Goal: Complete application form: Complete application form

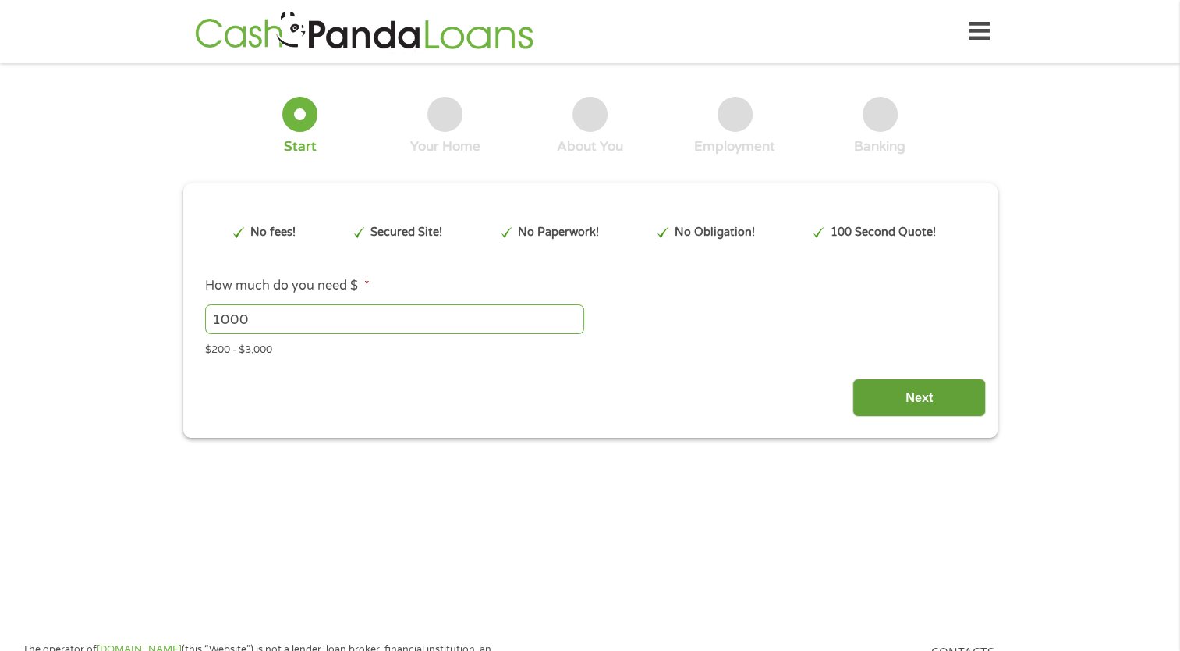
click at [919, 402] on input "Next" at bounding box center [919, 397] width 133 height 38
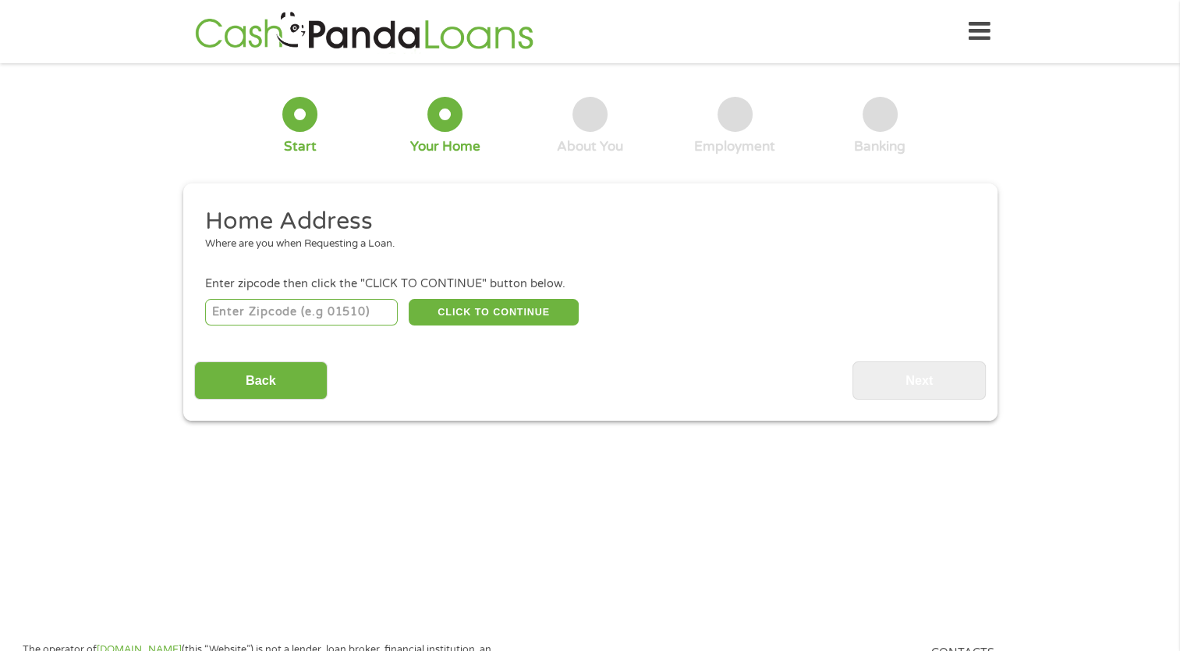
click at [351, 314] on input "number" at bounding box center [301, 312] width 193 height 27
type input "34715"
click at [482, 314] on button "CLICK TO CONTINUE" at bounding box center [494, 312] width 170 height 27
type input "34715"
type input "Clermont"
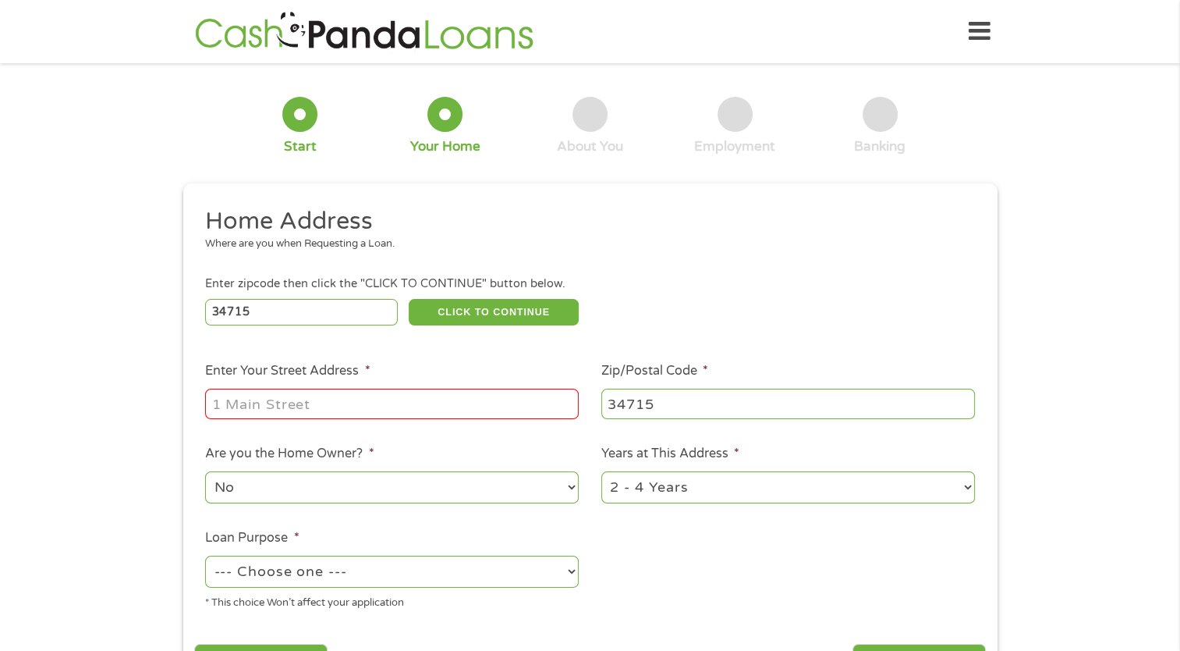
click at [368, 410] on input "Enter Your Street Address *" at bounding box center [392, 403] width 374 height 30
type input "133 Gentle Breeze Drive"
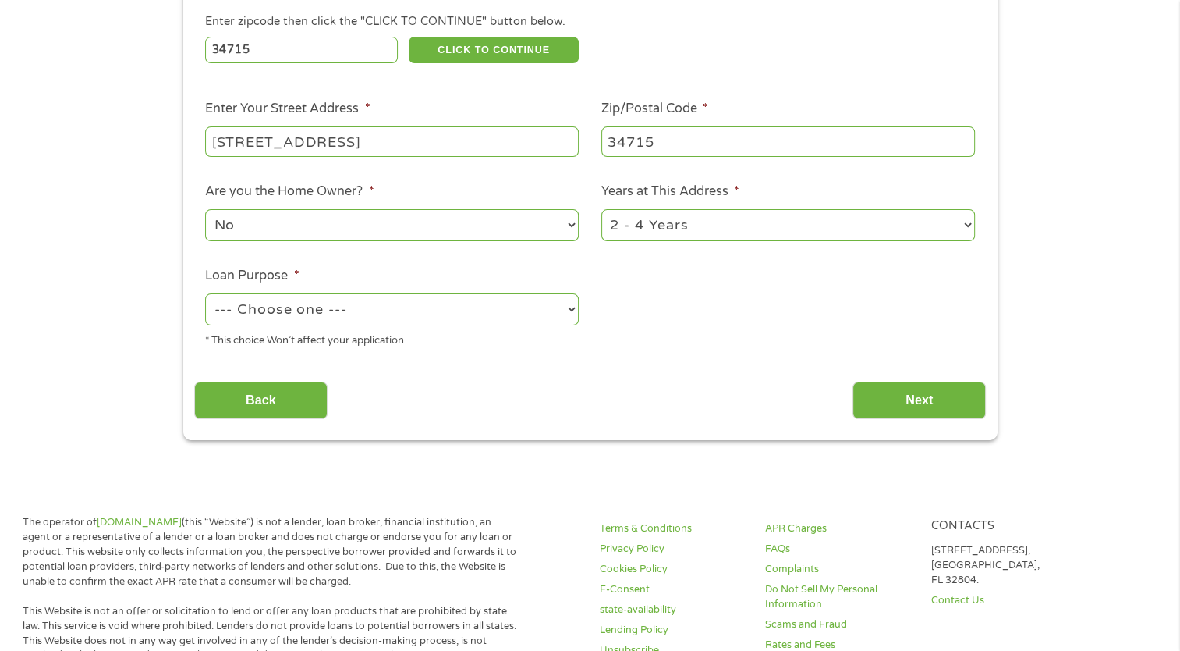
scroll to position [282, 0]
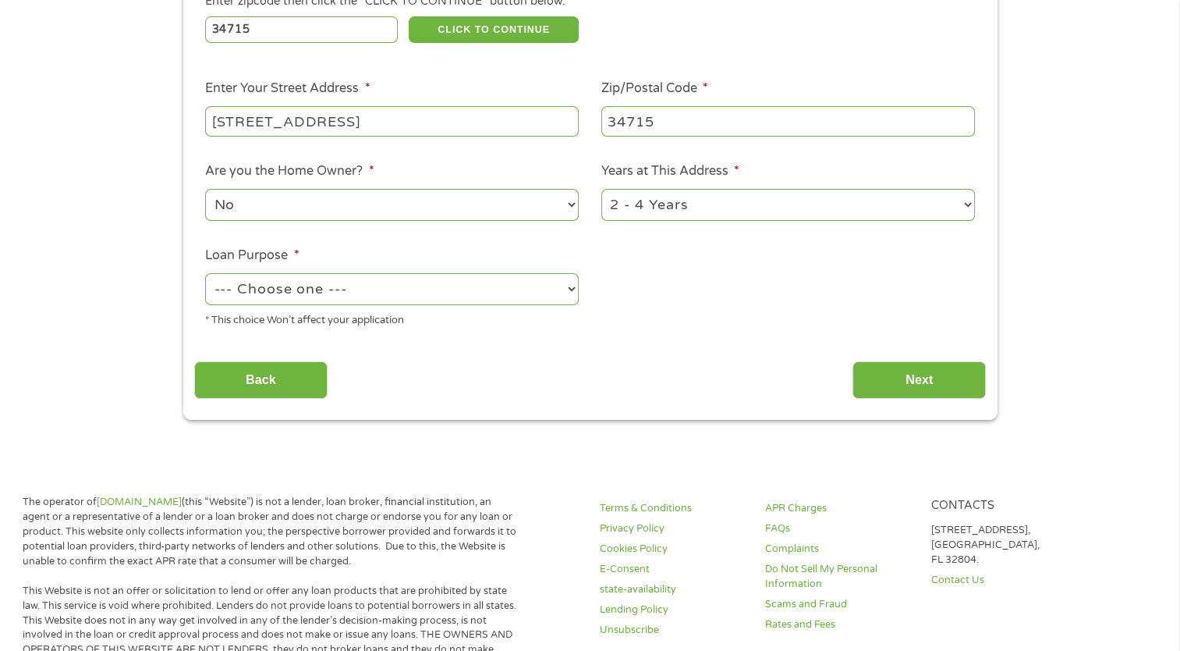
click at [288, 294] on select "--- Choose one --- Pay Bills Debt Consolidation Home Improvement Major Purchase…" at bounding box center [392, 289] width 374 height 32
select select "paybills"
click at [205, 275] on select "--- Choose one --- Pay Bills Debt Consolidation Home Improvement Major Purchase…" at bounding box center [392, 289] width 374 height 32
click at [933, 383] on input "Next" at bounding box center [919, 380] width 133 height 38
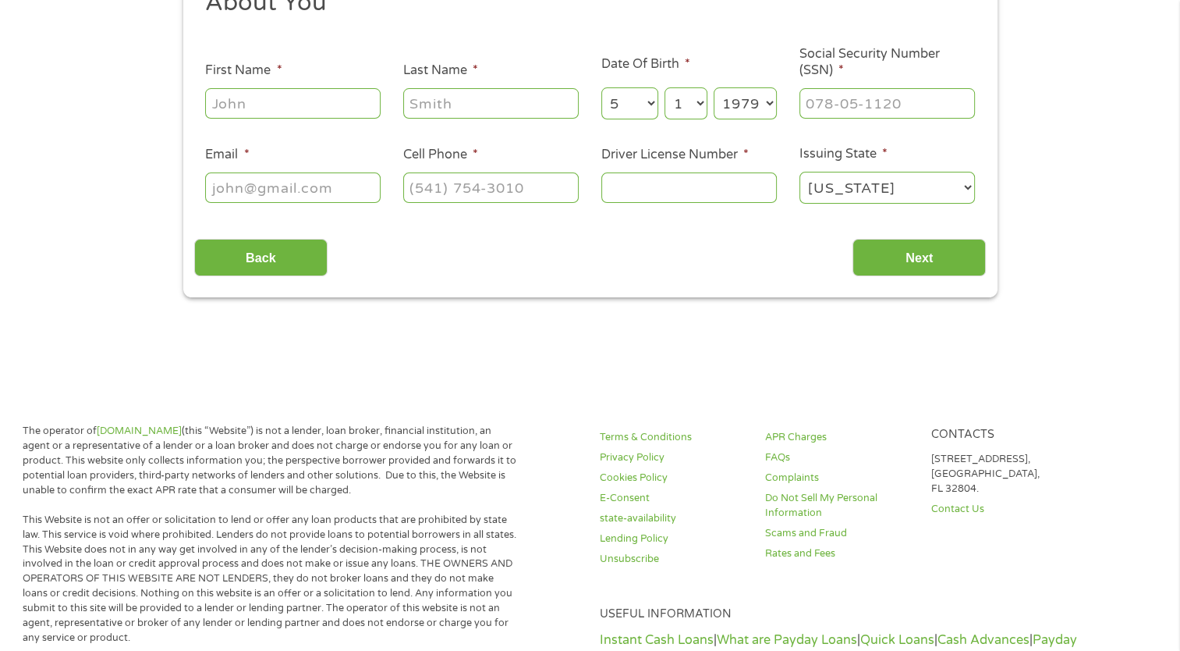
scroll to position [0, 0]
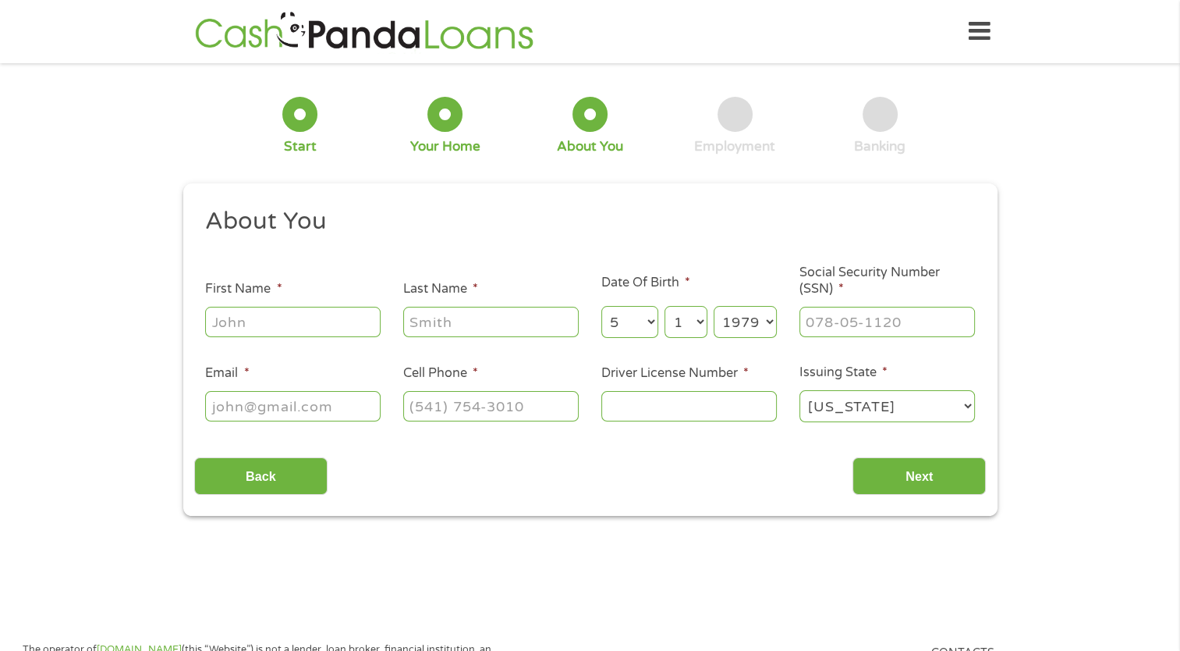
click at [343, 323] on input "First Name *" at bounding box center [293, 322] width 176 height 30
type input "Kevin"
type input "Lacey"
type input "klaceylabe@gmail.com"
type input "(407) 739-1661"
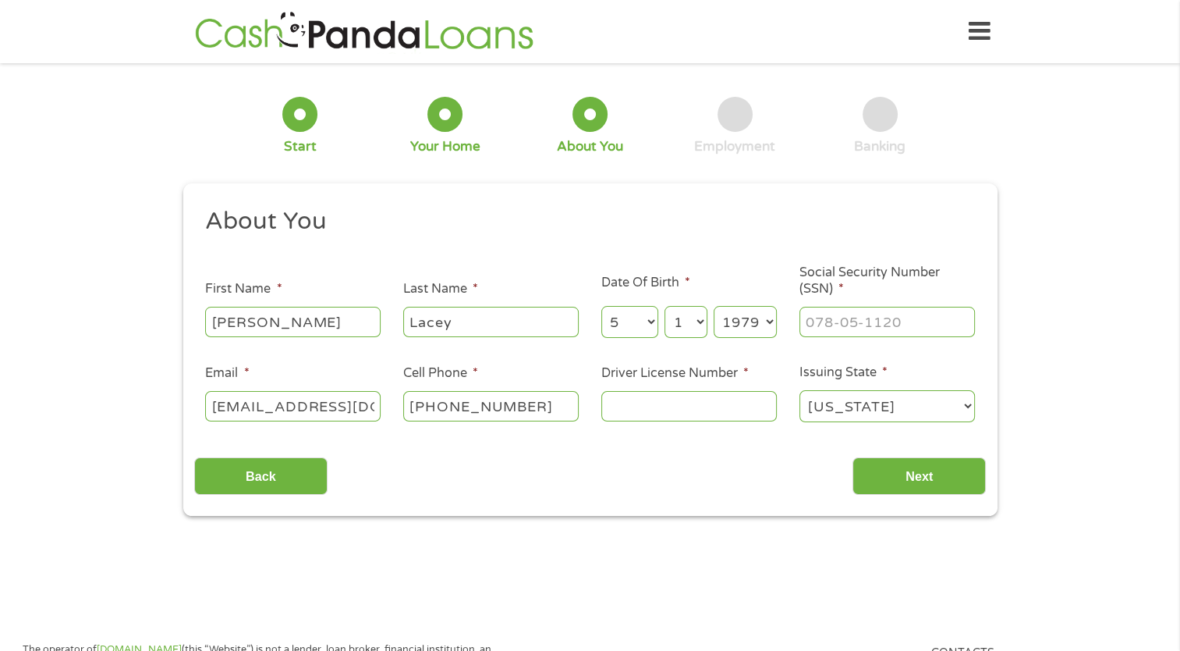
click at [652, 393] on input "Driver License Number *" at bounding box center [689, 406] width 176 height 30
type input "L200515791610"
click at [867, 323] on input "___-__-____" at bounding box center [888, 322] width 176 height 30
type input "069-72-1256"
click at [906, 480] on input "Next" at bounding box center [919, 476] width 133 height 38
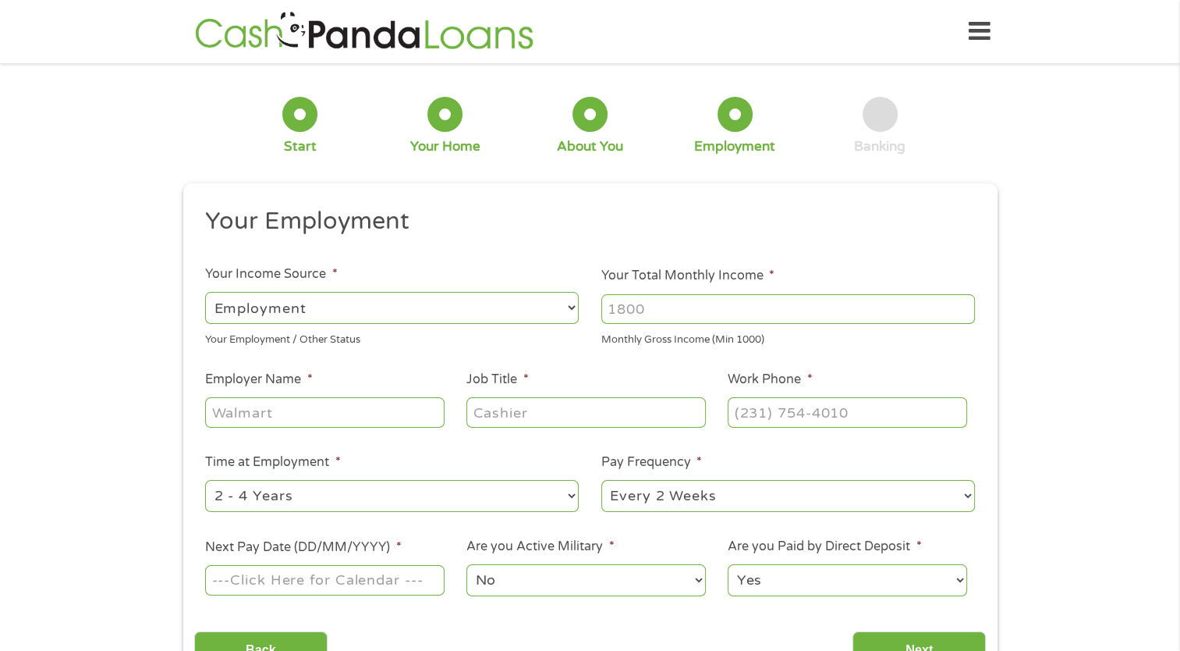
scroll to position [27, 0]
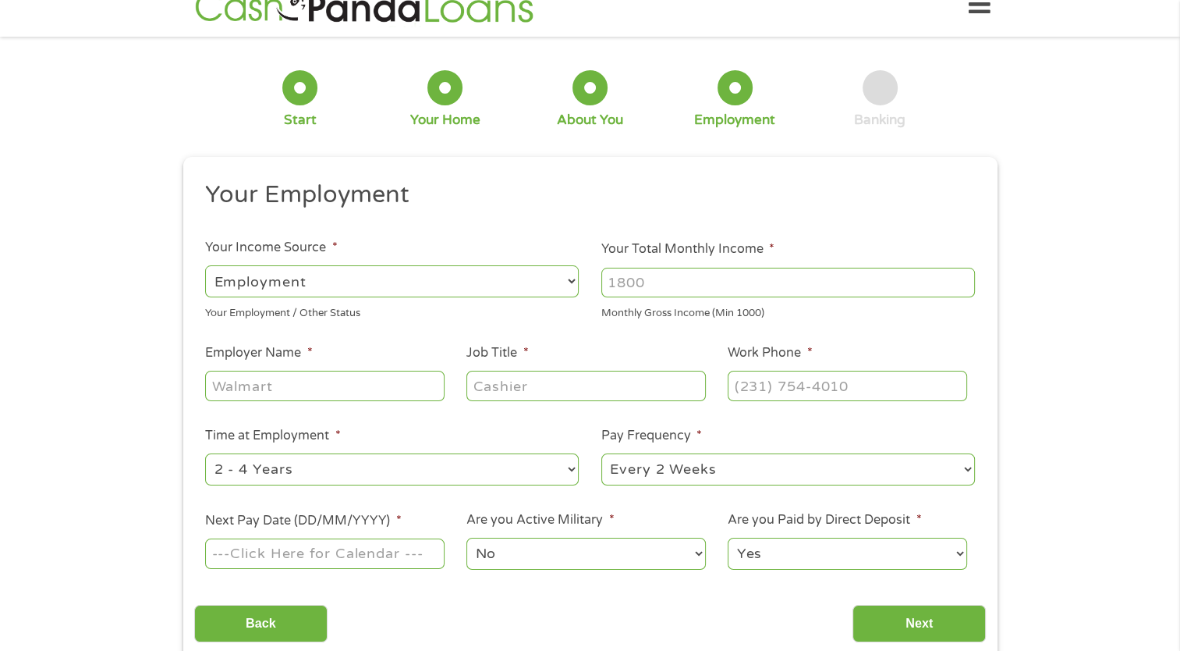
click at [503, 282] on select "--- Choose one --- Employment Self Employed Benefits" at bounding box center [392, 281] width 374 height 32
click at [205, 265] on select "--- Choose one --- Employment Self Employed Benefits" at bounding box center [392, 281] width 374 height 32
click at [371, 289] on select "--- Choose one --- Employment Self Employed Benefits" at bounding box center [392, 281] width 374 height 32
select select "fullTime"
click at [205, 265] on select "--- Choose one --- Employment Self Employed Benefits" at bounding box center [392, 281] width 374 height 32
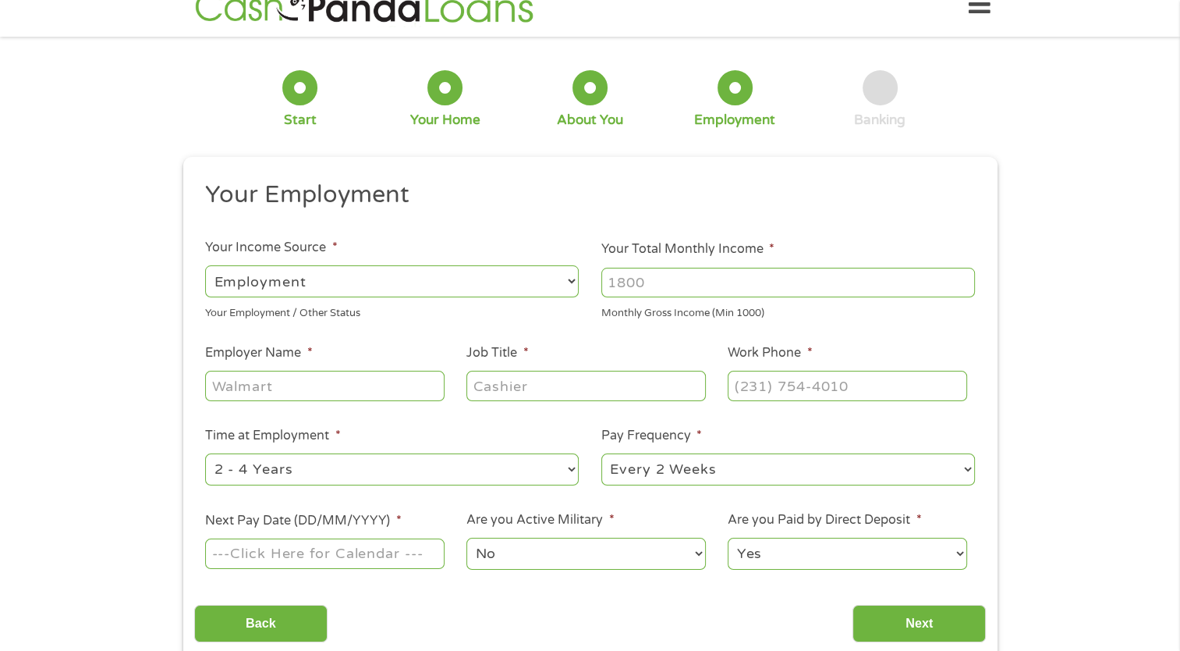
click at [671, 278] on input "Your Total Monthly Income *" at bounding box center [788, 283] width 374 height 30
type input "7000"
click at [381, 392] on input "Employer Name *" at bounding box center [324, 386] width 239 height 30
type input "ECS Florida"
click at [497, 391] on input "Job Title *" at bounding box center [585, 386] width 239 height 30
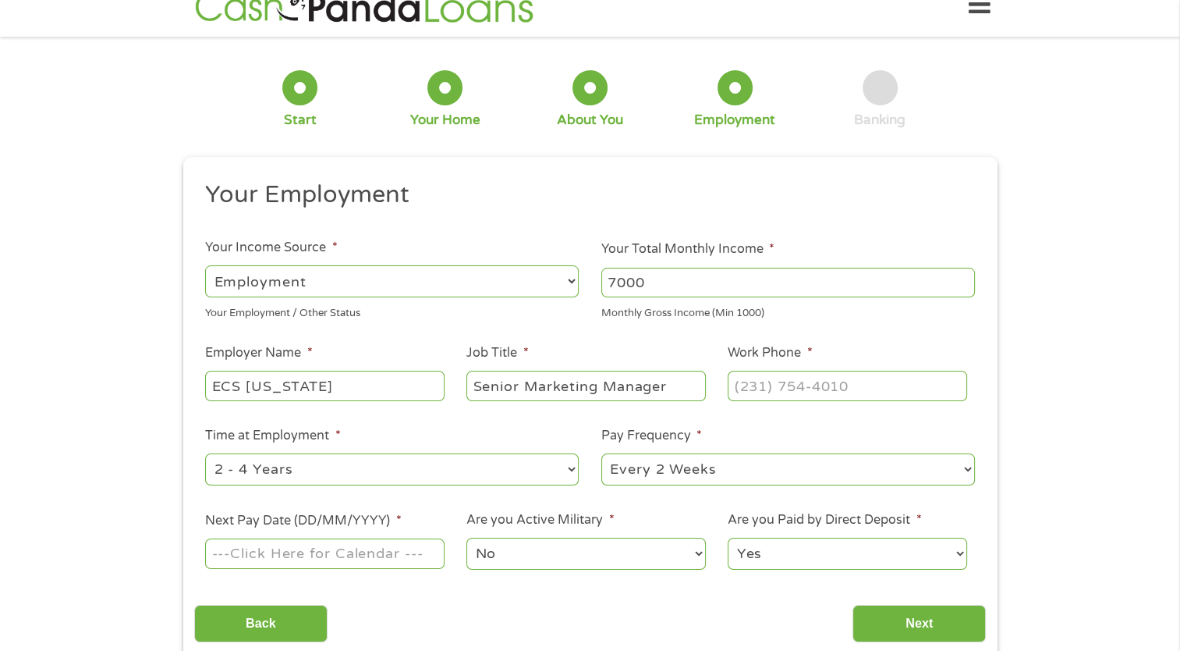
type input "Senior Marketing Manager"
click at [782, 391] on input "(___) ___-____" at bounding box center [847, 386] width 239 height 30
type input "(407) 739-1661"
click at [335, 466] on select "--- Choose one --- 1 Year or less 1 - 2 Years 2 - 4 Years Over 4 Years" at bounding box center [392, 469] width 374 height 32
select select "24months"
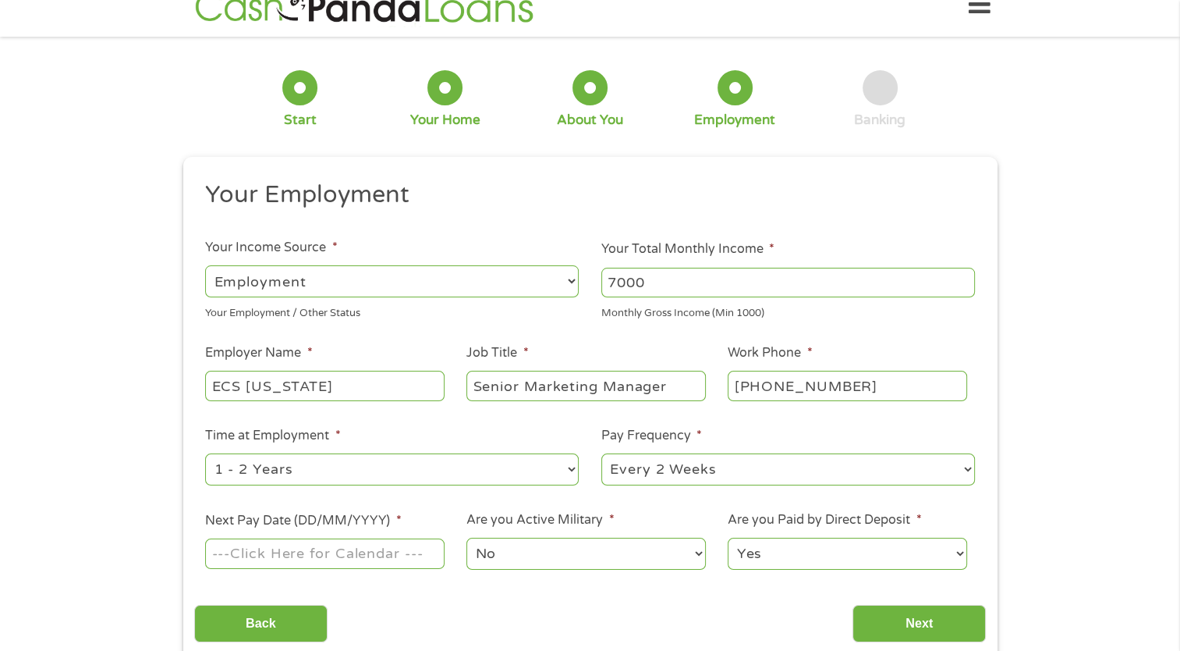
click at [205, 453] on select "--- Choose one --- 1 Year or less 1 - 2 Years 2 - 4 Years Over 4 Years" at bounding box center [392, 469] width 374 height 32
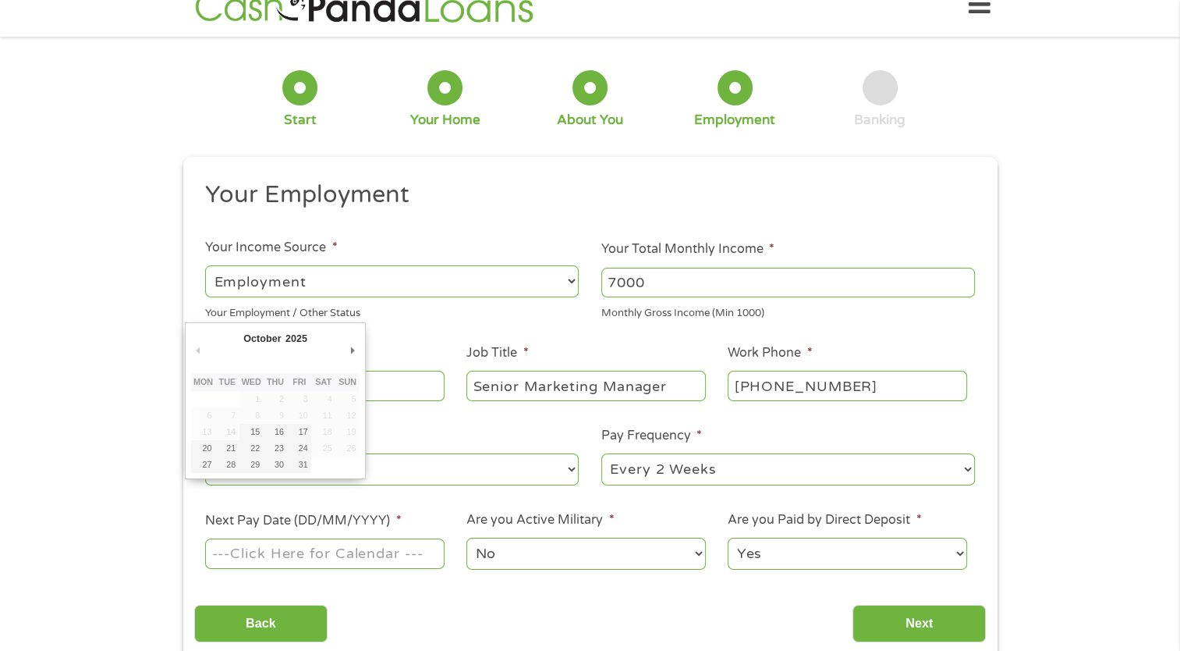
click at [293, 555] on input "Next Pay Date (DD/MM/YYYY) *" at bounding box center [324, 553] width 239 height 30
type input "24/10/2025"
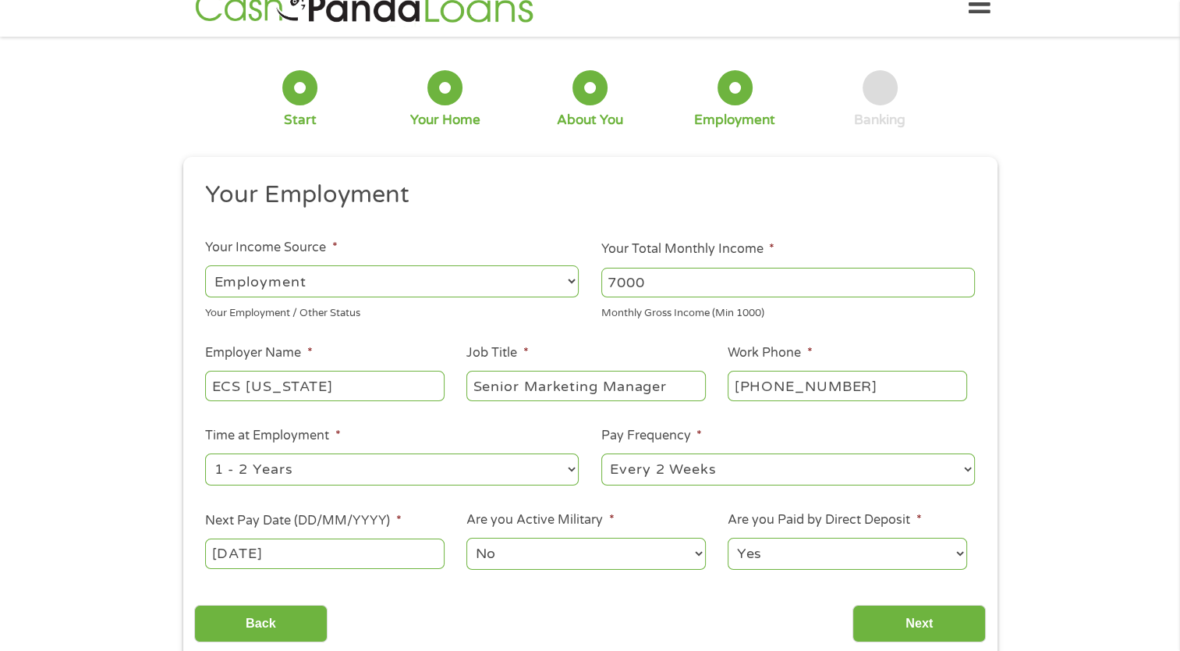
click at [538, 548] on select "No Yes" at bounding box center [585, 553] width 239 height 32
click at [466, 537] on select "No Yes" at bounding box center [585, 553] width 239 height 32
click at [809, 556] on select "Yes No" at bounding box center [847, 553] width 239 height 32
click at [728, 537] on select "Yes No" at bounding box center [847, 553] width 239 height 32
click at [919, 629] on input "Next" at bounding box center [919, 624] width 133 height 38
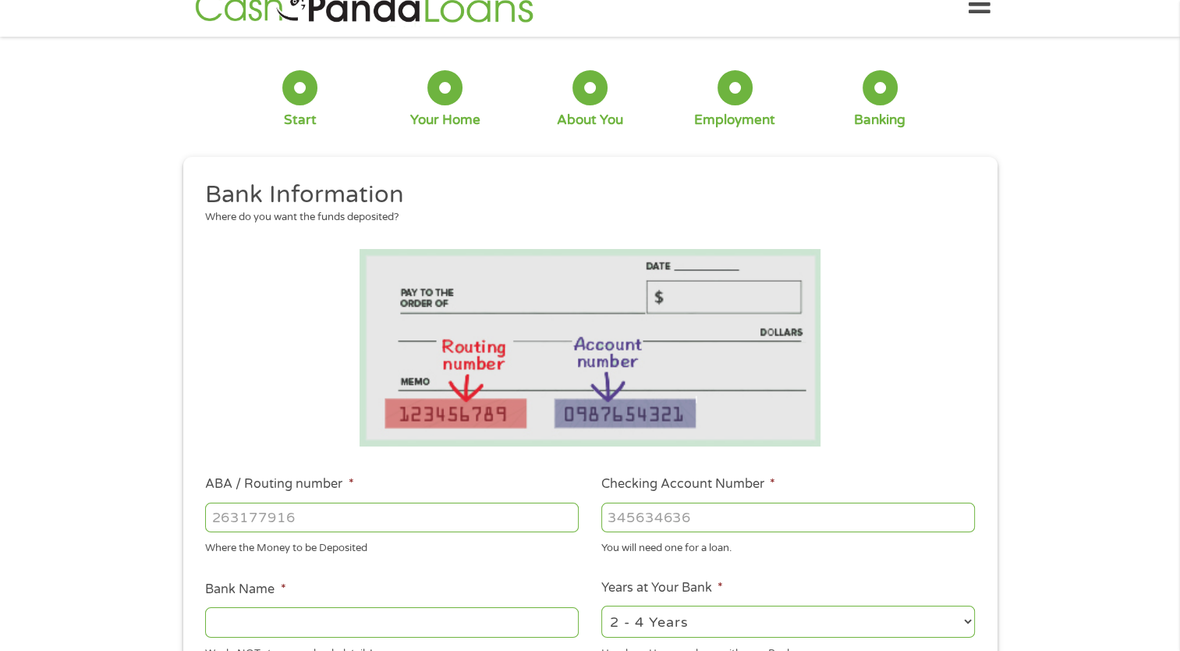
scroll to position [0, 0]
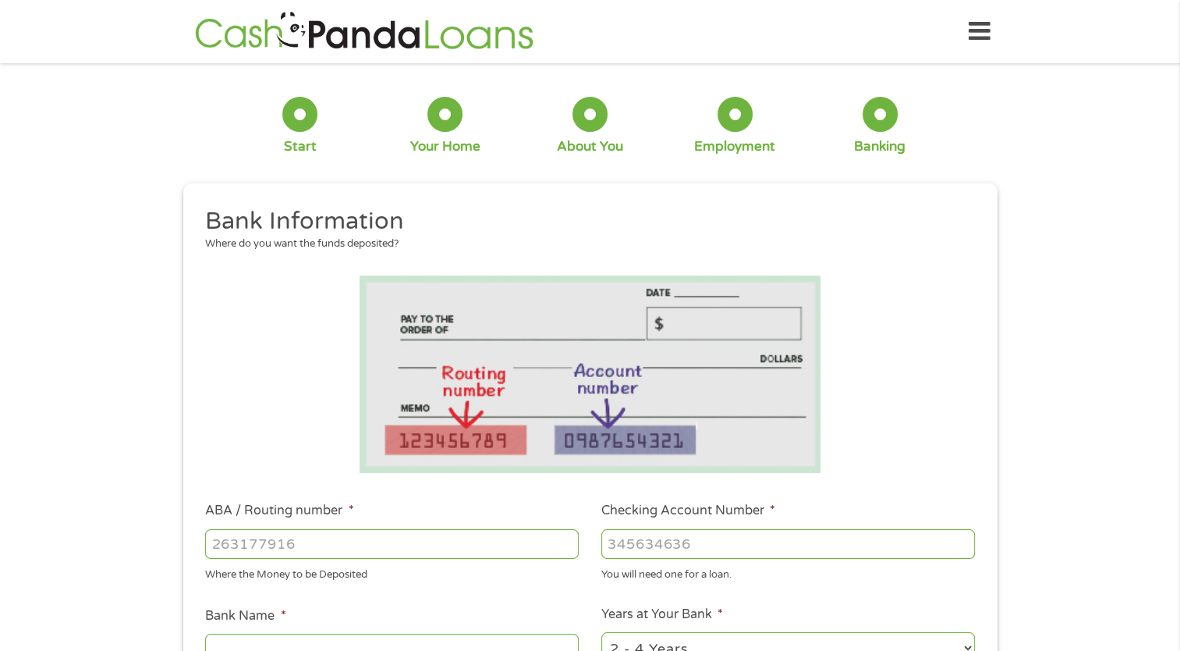
click at [477, 538] on input "ABA / Routing number *" at bounding box center [392, 544] width 374 height 30
click at [477, 537] on input "ABA / Routing number *" at bounding box center [392, 544] width 374 height 30
type input "063109935"
type input "FIFTH THIRD BANK"
type input "063109935"
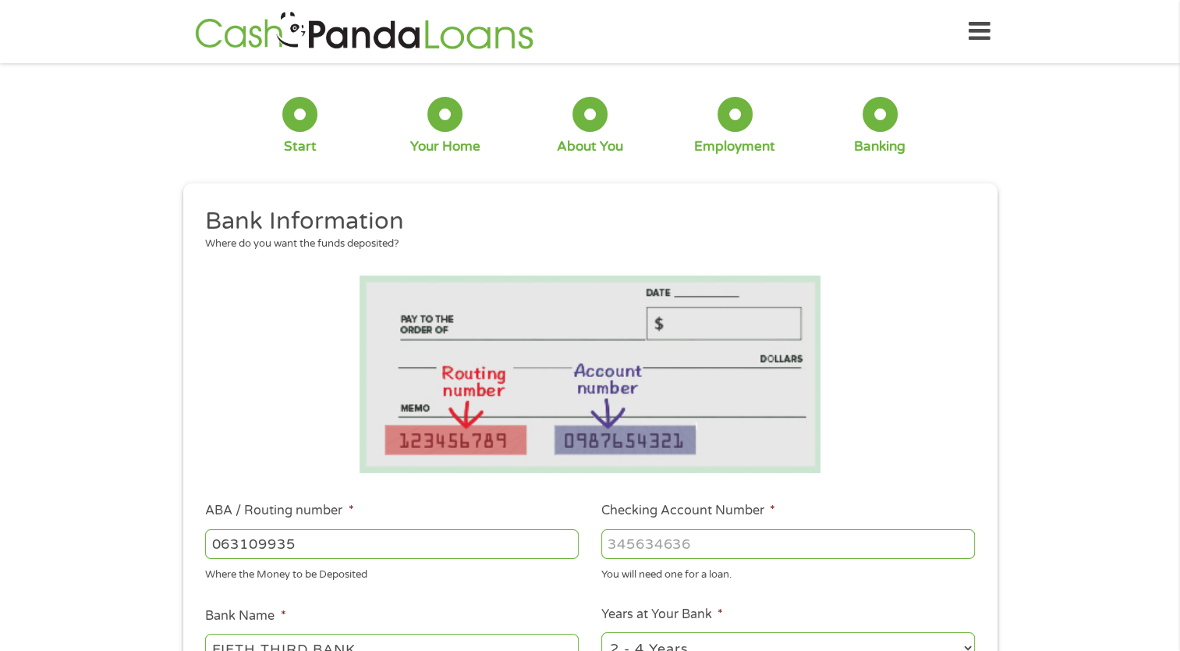
click at [640, 548] on input "Checking Account Number *" at bounding box center [788, 544] width 374 height 30
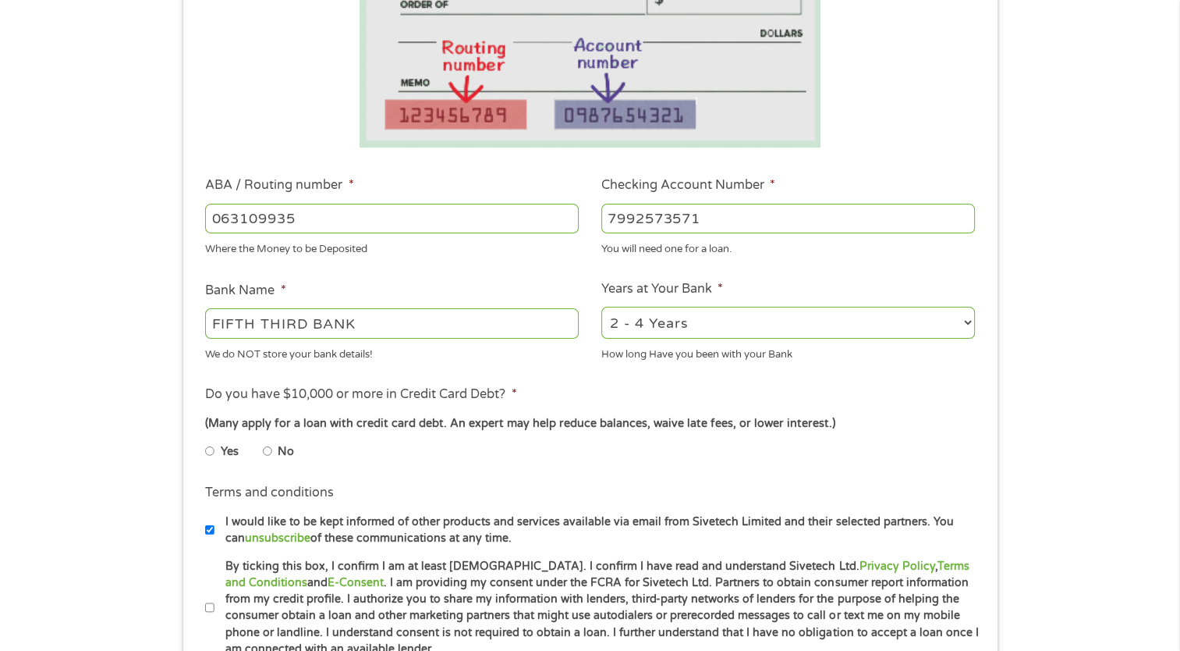
scroll to position [332, 0]
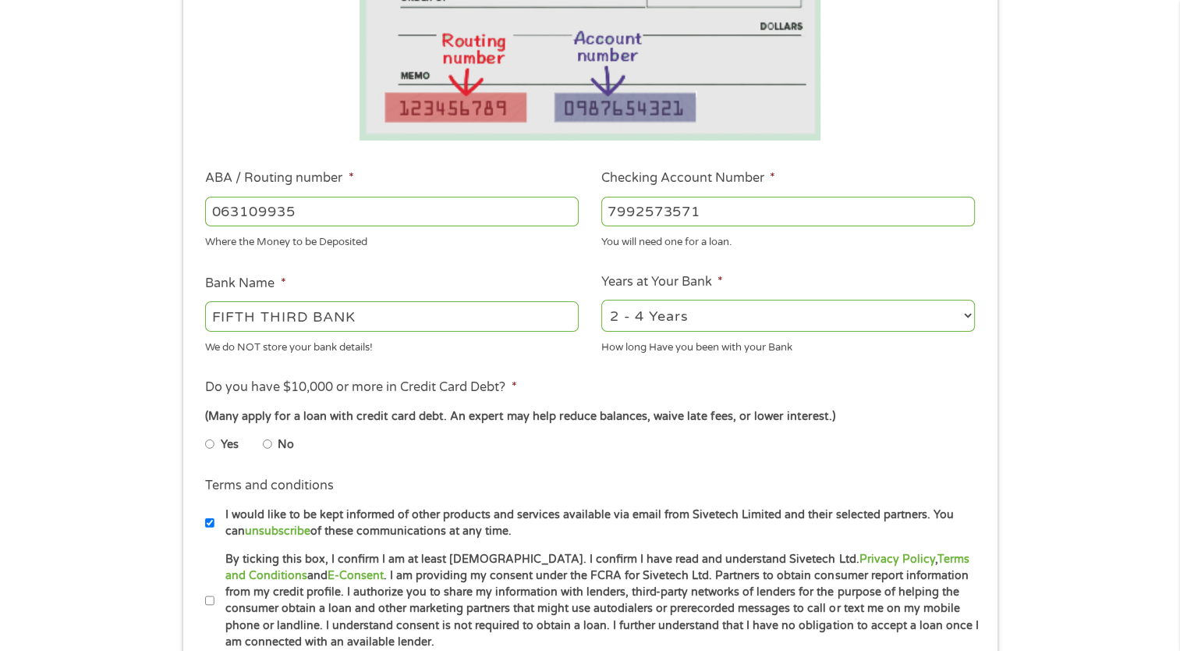
type input "7992573571"
click at [268, 445] on input "No" at bounding box center [267, 443] width 9 height 25
radio input "true"
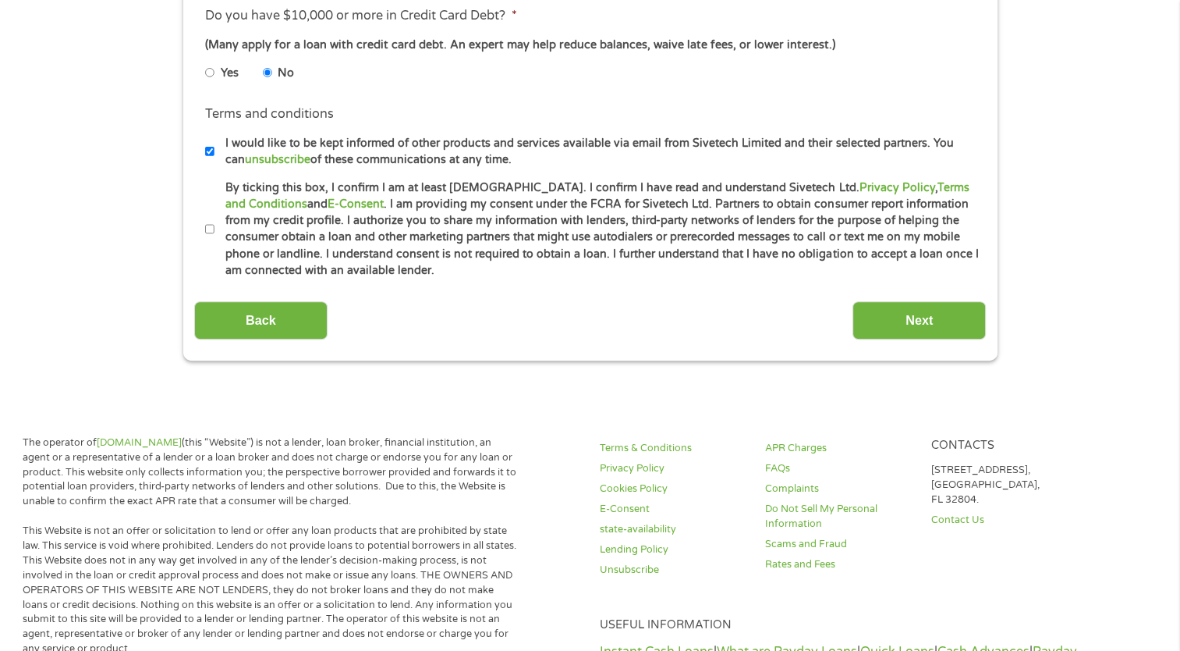
scroll to position [719, 0]
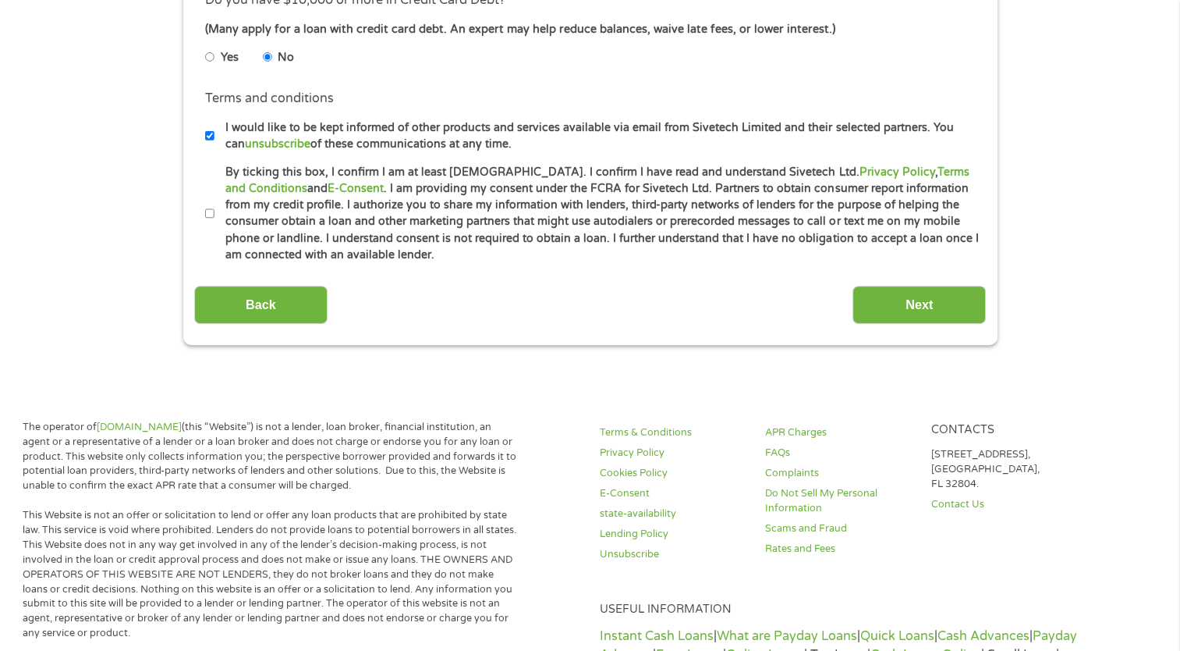
click at [207, 215] on input "By ticking this box, I confirm I am at least 18 years old. I confirm I have rea…" at bounding box center [209, 213] width 9 height 25
checkbox input "true"
click at [886, 316] on input "Next" at bounding box center [919, 304] width 133 height 38
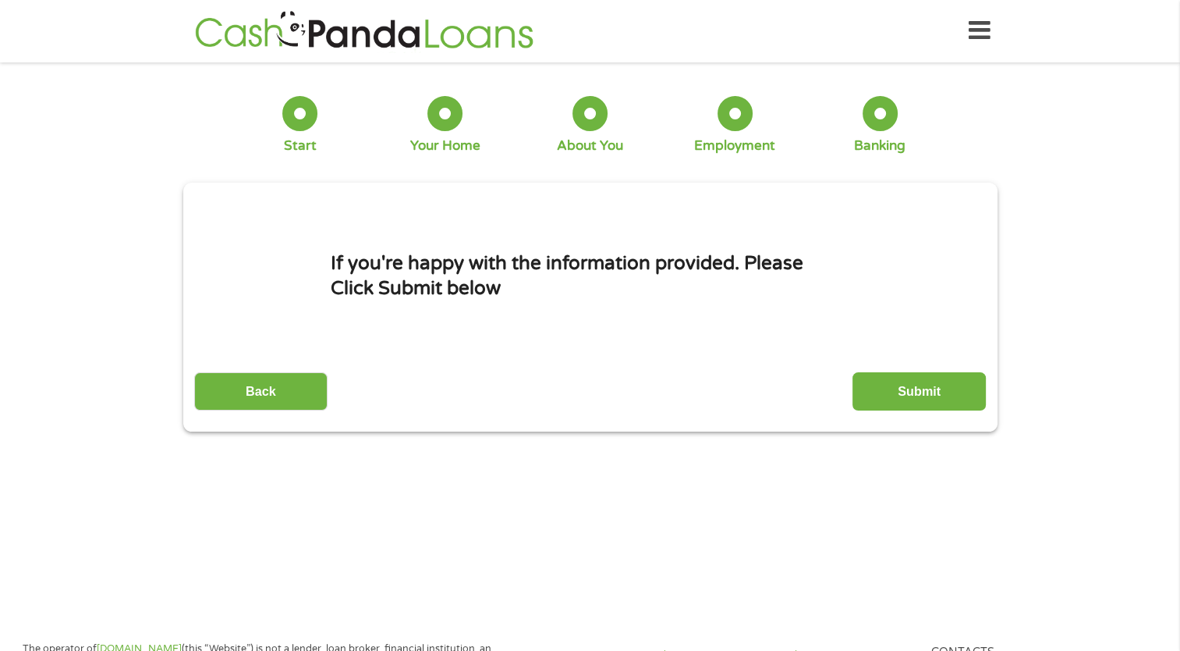
scroll to position [0, 0]
click at [895, 396] on input "Submit" at bounding box center [919, 392] width 133 height 38
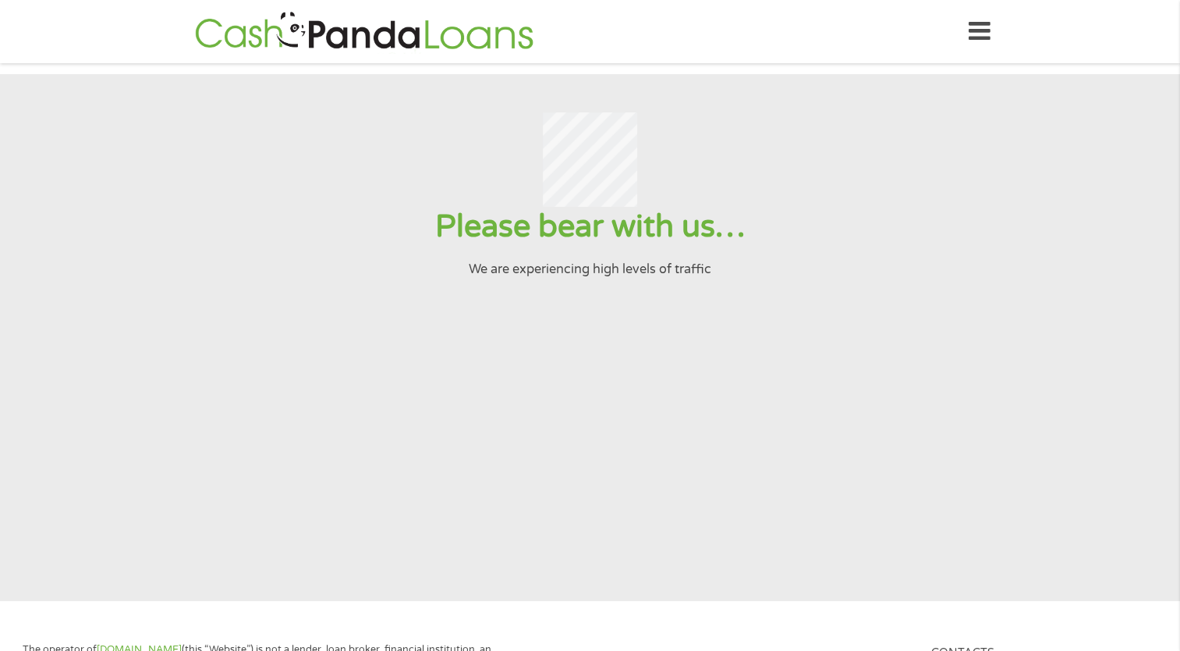
click at [328, 207] on div at bounding box center [590, 159] width 1142 height 95
click at [218, 294] on section "Please bear with us… We are experiencing high levels of traffic" at bounding box center [590, 337] width 1180 height 527
click at [310, 193] on div at bounding box center [590, 159] width 1142 height 95
click at [789, 138] on div at bounding box center [590, 159] width 1142 height 95
click at [988, 36] on icon at bounding box center [980, 31] width 22 height 38
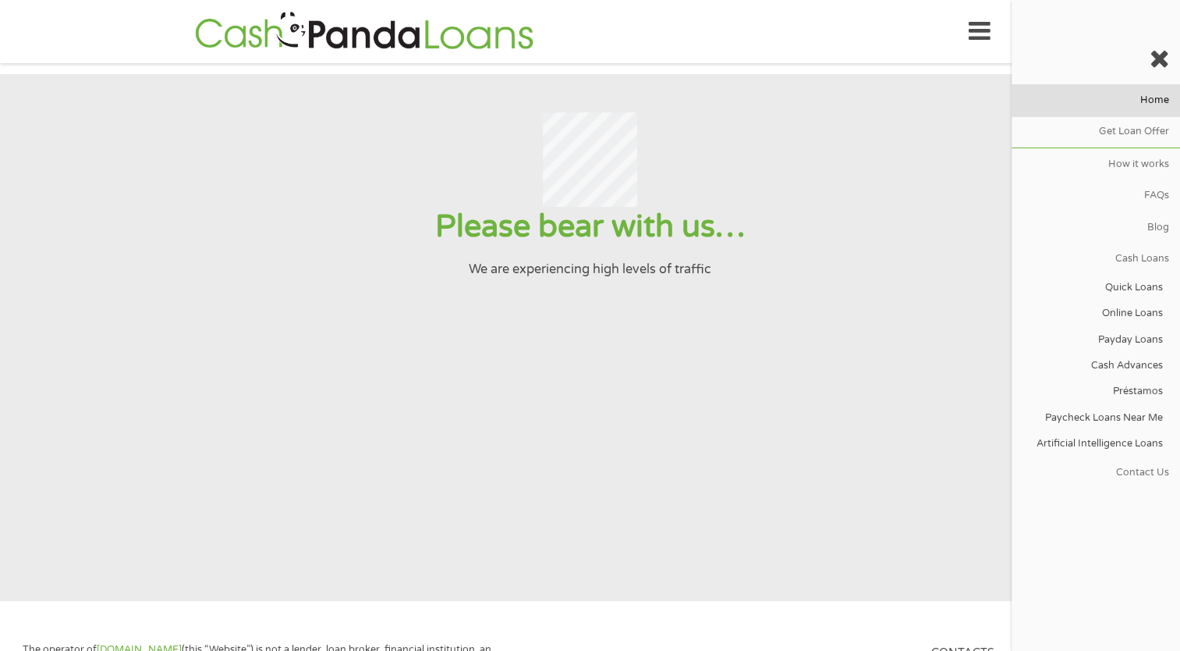
click at [1161, 98] on link "Home" at bounding box center [1096, 99] width 168 height 31
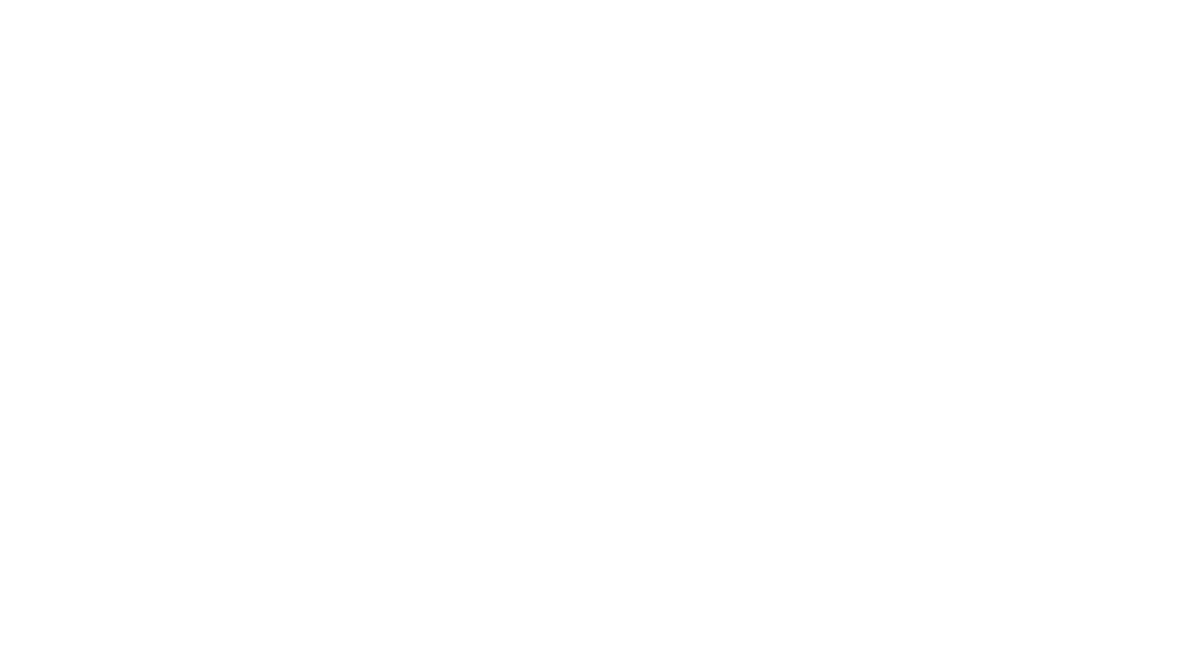
click at [0, 0] on html at bounding box center [0, 0] width 0 height 0
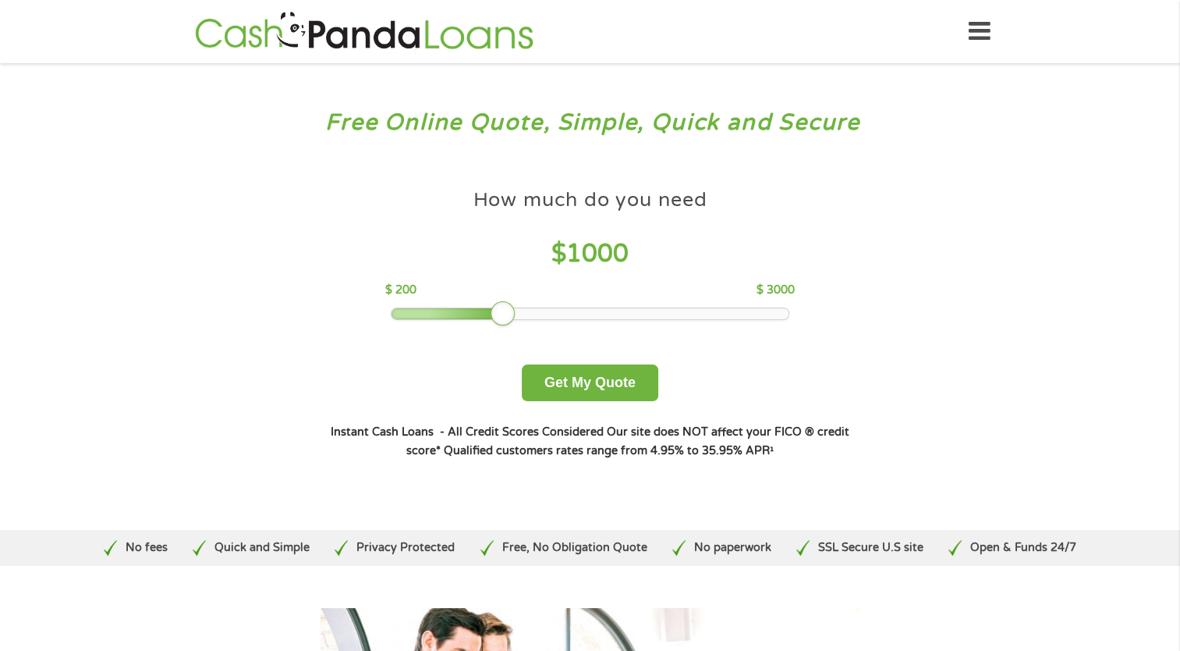
click at [977, 26] on icon at bounding box center [980, 31] width 22 height 38
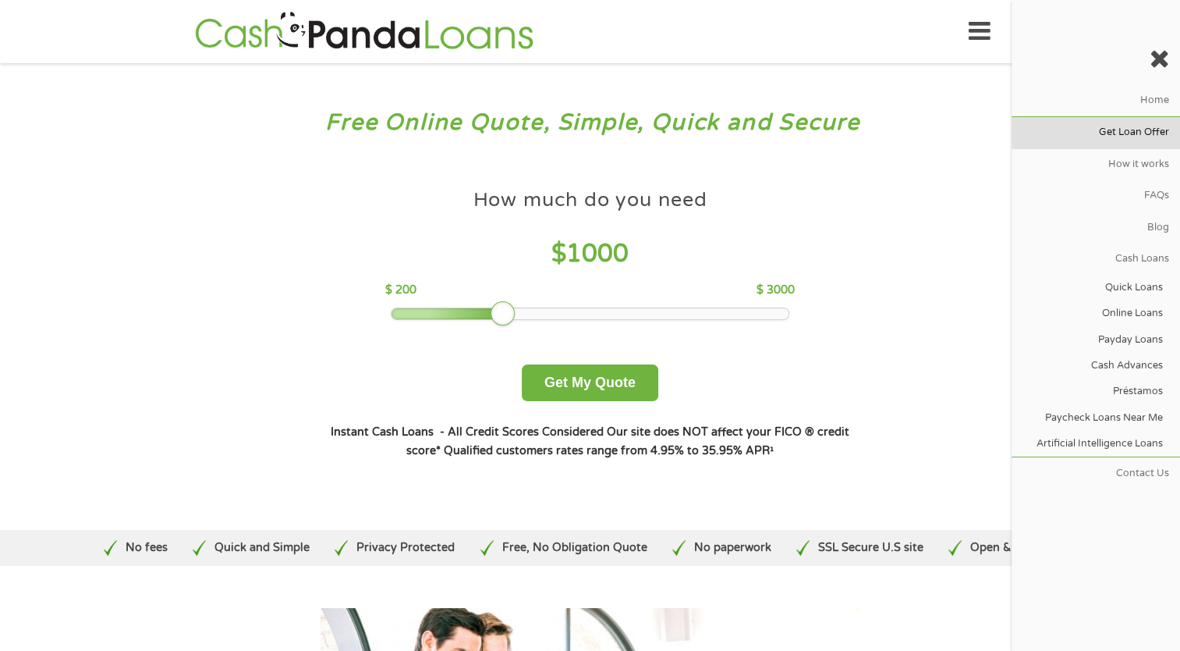
click at [1129, 132] on link "Get Loan Offer" at bounding box center [1096, 132] width 168 height 31
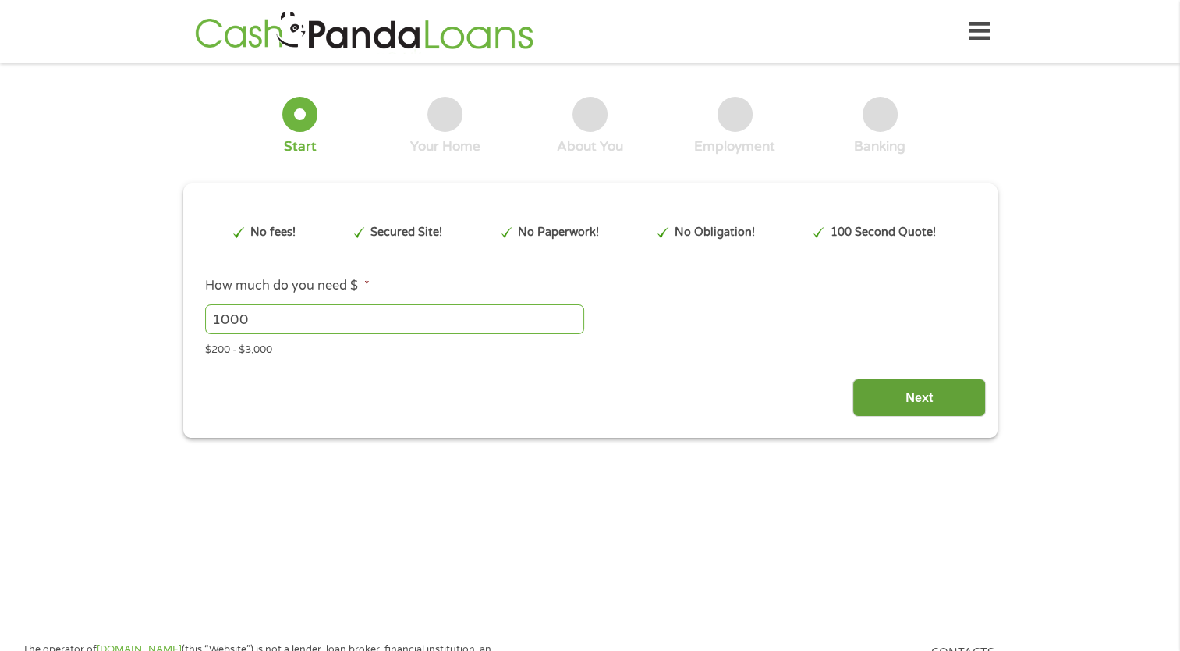
click at [917, 402] on input "Next" at bounding box center [919, 397] width 133 height 38
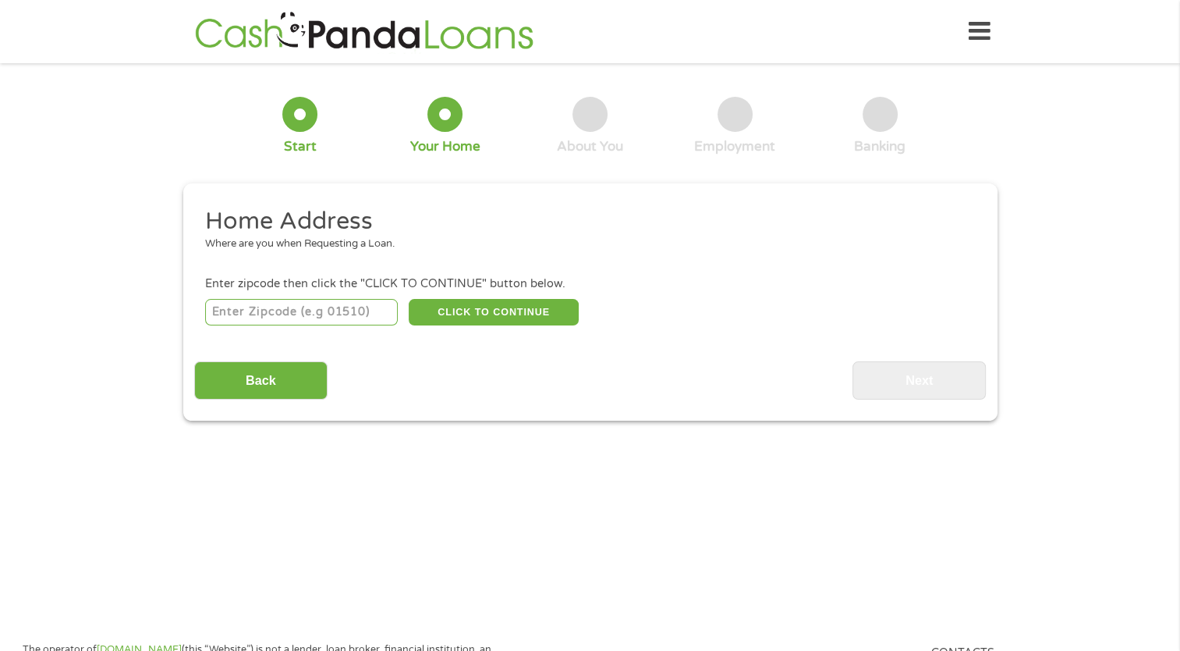
click at [330, 313] on input "number" at bounding box center [301, 312] width 193 height 27
type input "34715"
select select "Florida"
click at [476, 307] on button "CLICK TO CONTINUE" at bounding box center [494, 312] width 170 height 27
type input "34715"
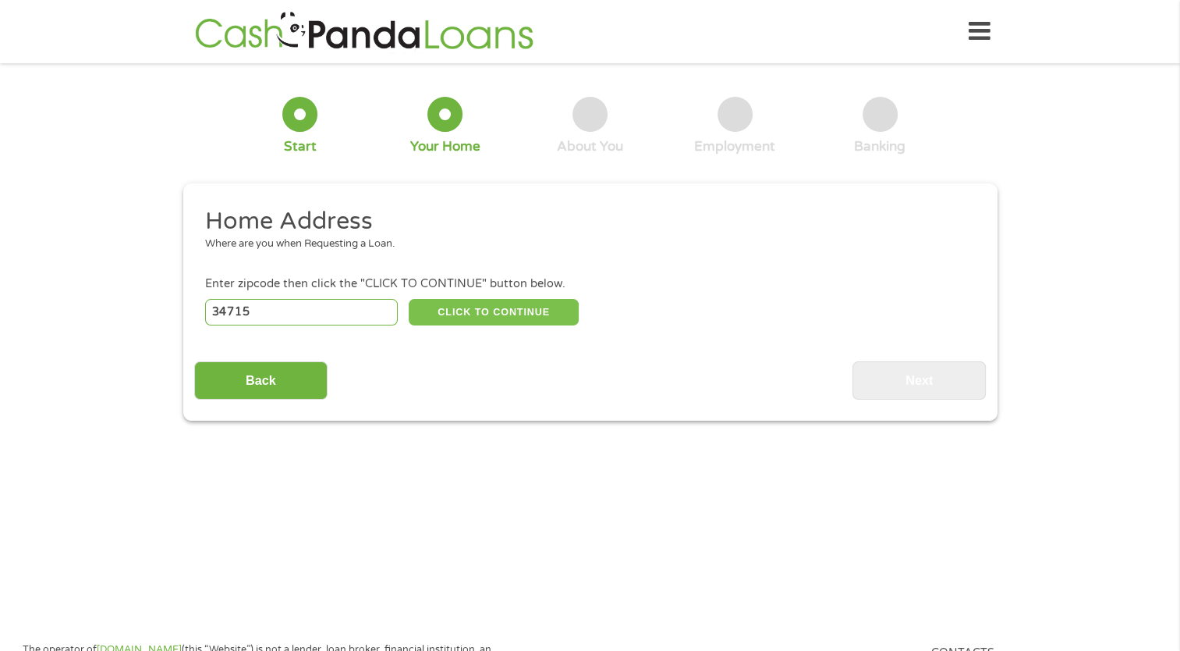
type input "Clermont"
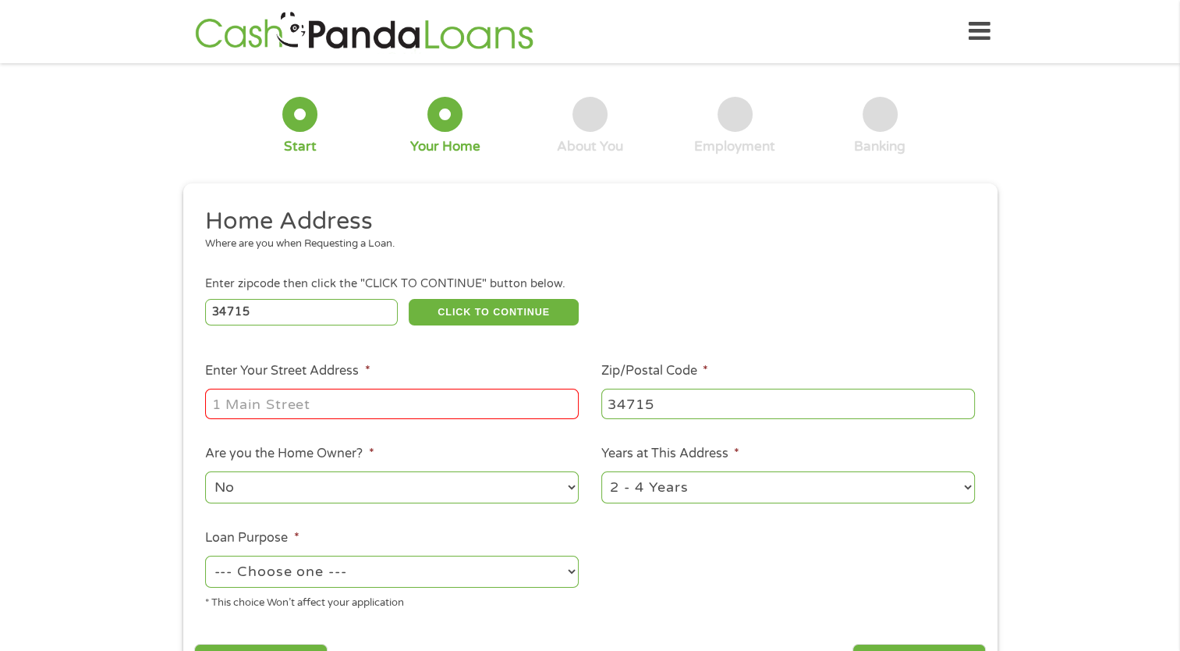
click at [445, 402] on input "Enter Your Street Address *" at bounding box center [392, 403] width 374 height 30
type input "133 Gentle Breeze Drive"
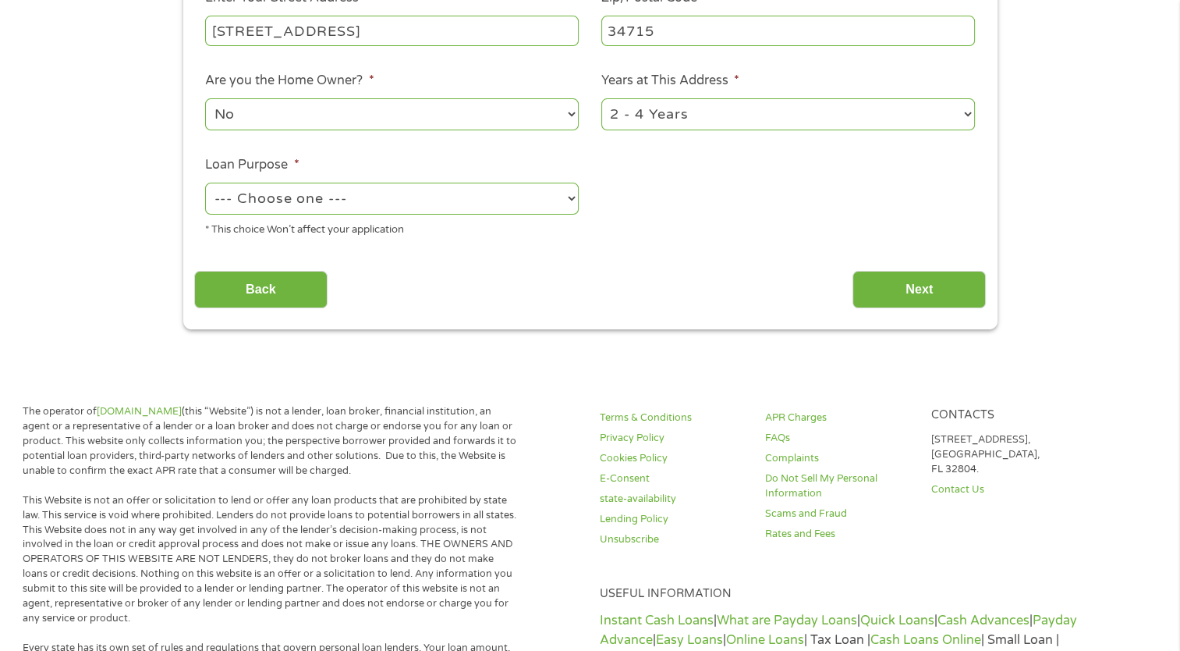
scroll to position [381, 0]
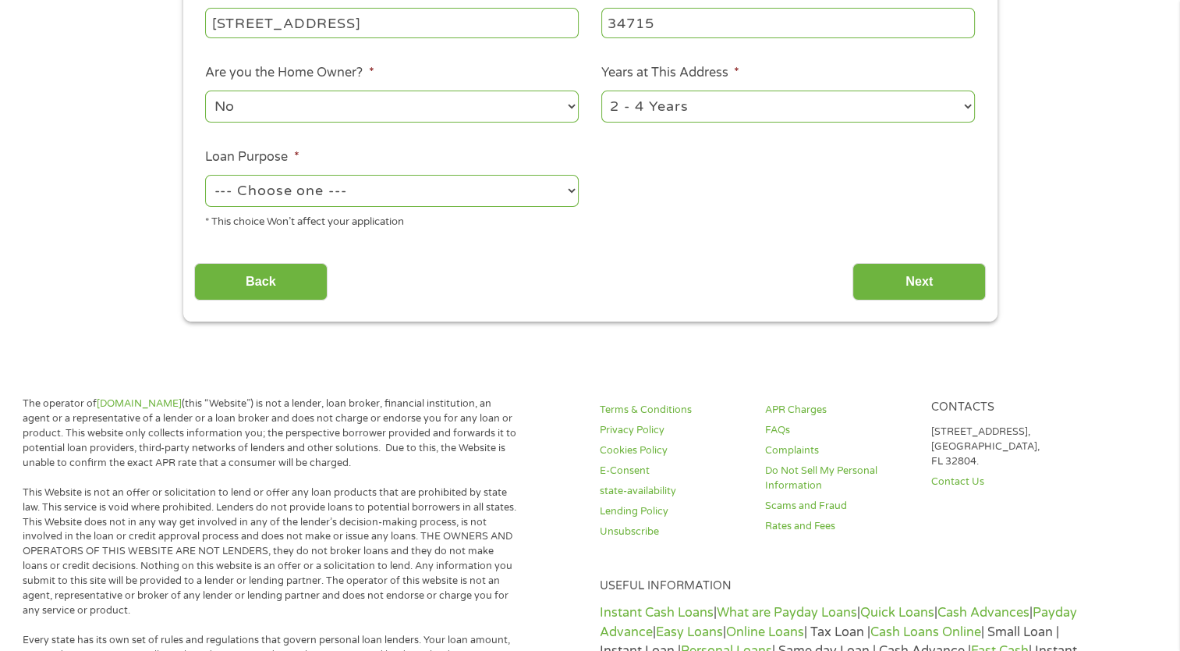
click at [370, 197] on select "--- Choose one --- Pay Bills Debt Consolidation Home Improvement Major Purchase…" at bounding box center [392, 191] width 374 height 32
select select "paybills"
click at [205, 176] on select "--- Choose one --- Pay Bills Debt Consolidation Home Improvement Major Purchase…" at bounding box center [392, 191] width 374 height 32
click at [892, 284] on input "Next" at bounding box center [919, 282] width 133 height 38
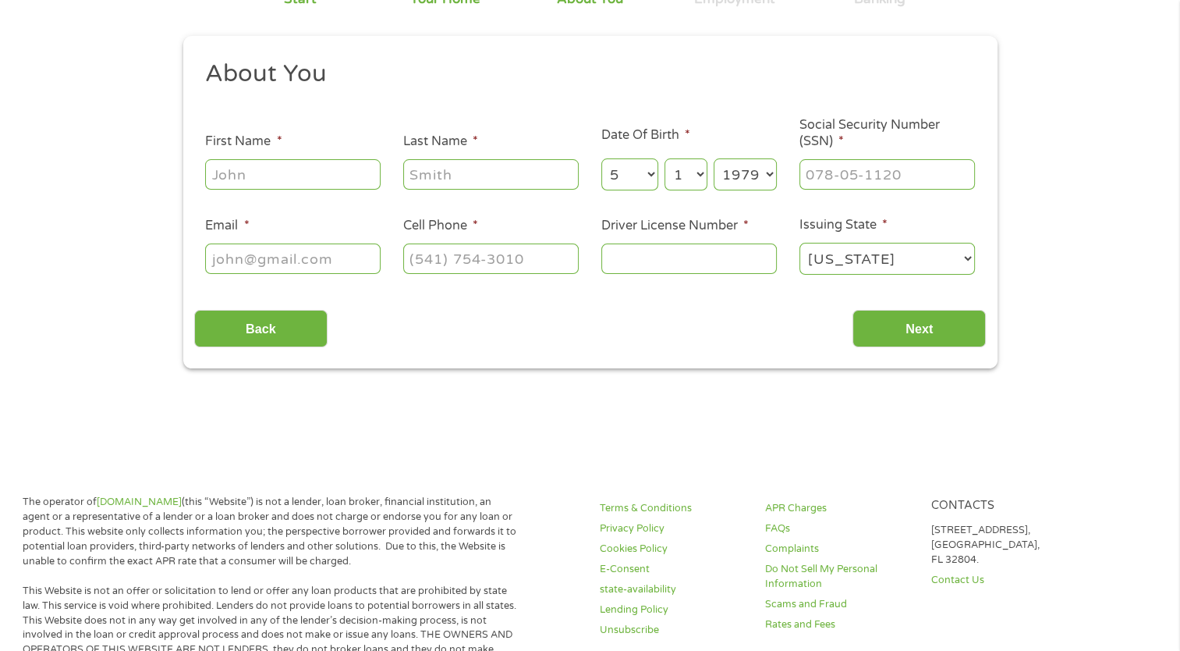
scroll to position [0, 0]
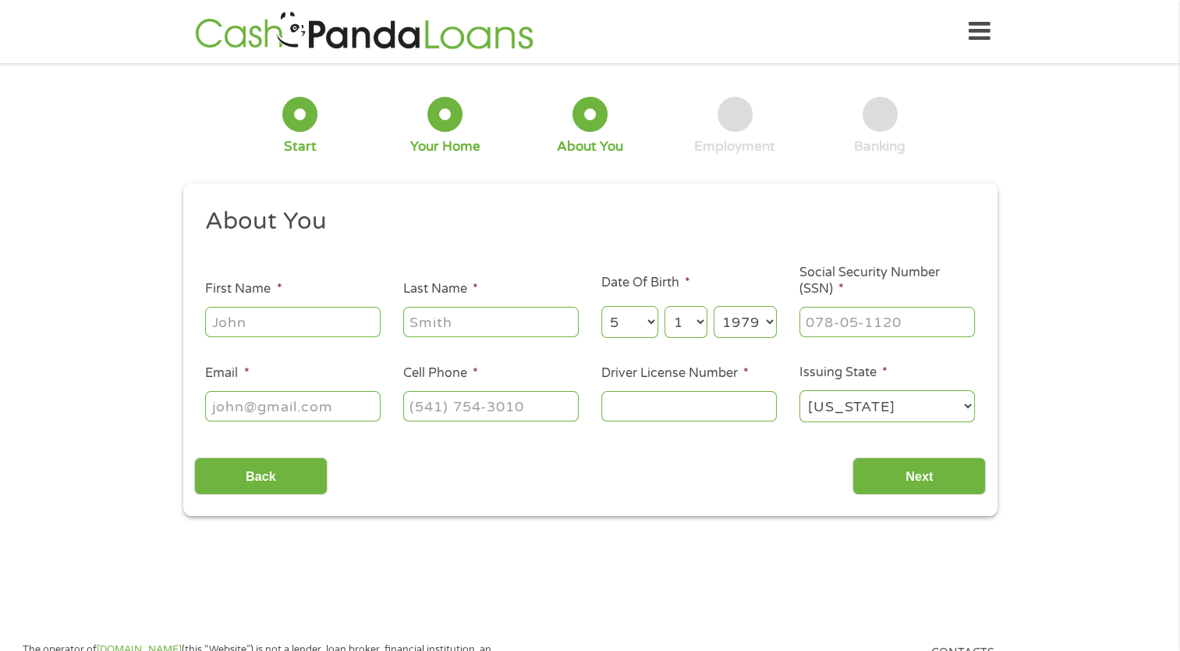
click at [297, 328] on input "First Name *" at bounding box center [293, 322] width 176 height 30
type input "Kevin"
type input "Lacey"
type input "klaceylabe@gmail.com"
type input "(407) 739-1661"
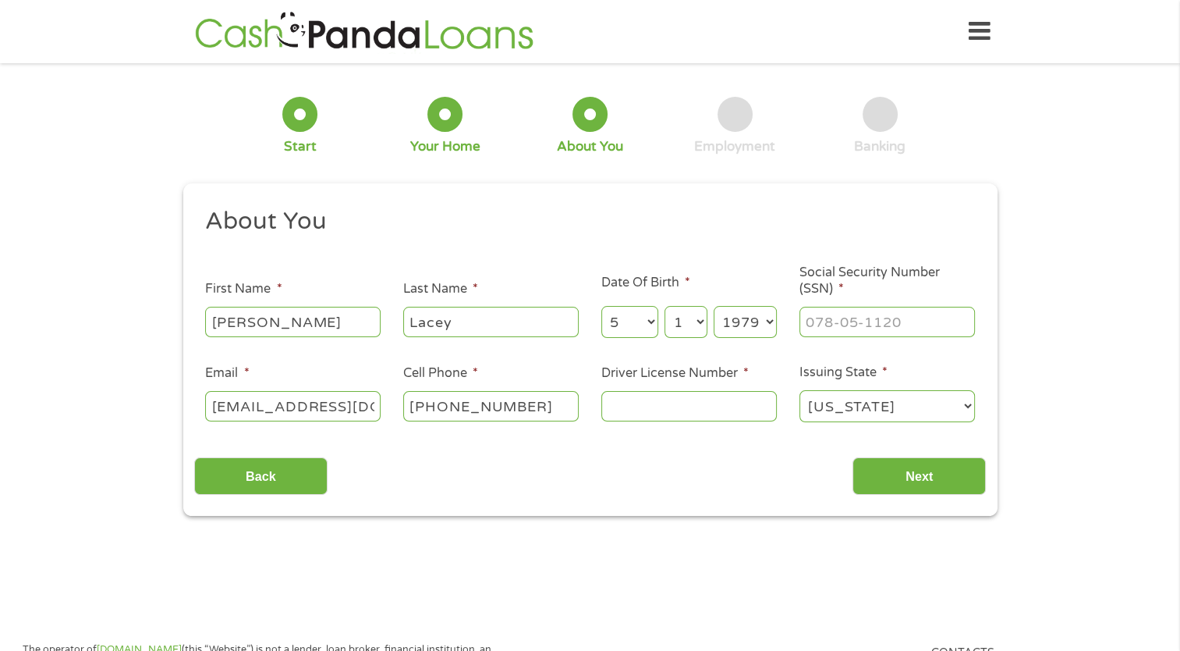
click at [634, 400] on input "Driver License Number *" at bounding box center [689, 406] width 176 height 30
click at [843, 321] on input "___-__-____" at bounding box center [888, 322] width 176 height 30
type input "069-72-1256"
click at [711, 410] on input "Driver License Number *" at bounding box center [689, 406] width 176 height 30
click at [707, 413] on input "Driver License Number *" at bounding box center [689, 406] width 176 height 30
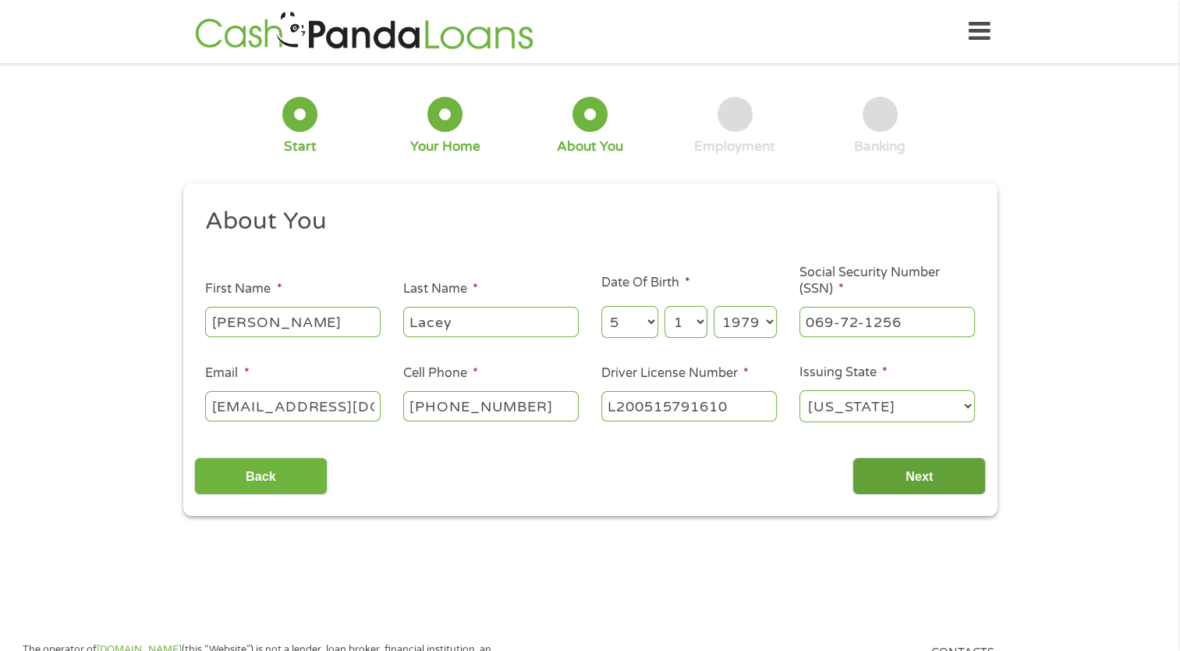
type input "L200515791610"
click at [884, 479] on input "Next" at bounding box center [919, 476] width 133 height 38
click at [906, 479] on input "Next" at bounding box center [919, 476] width 133 height 38
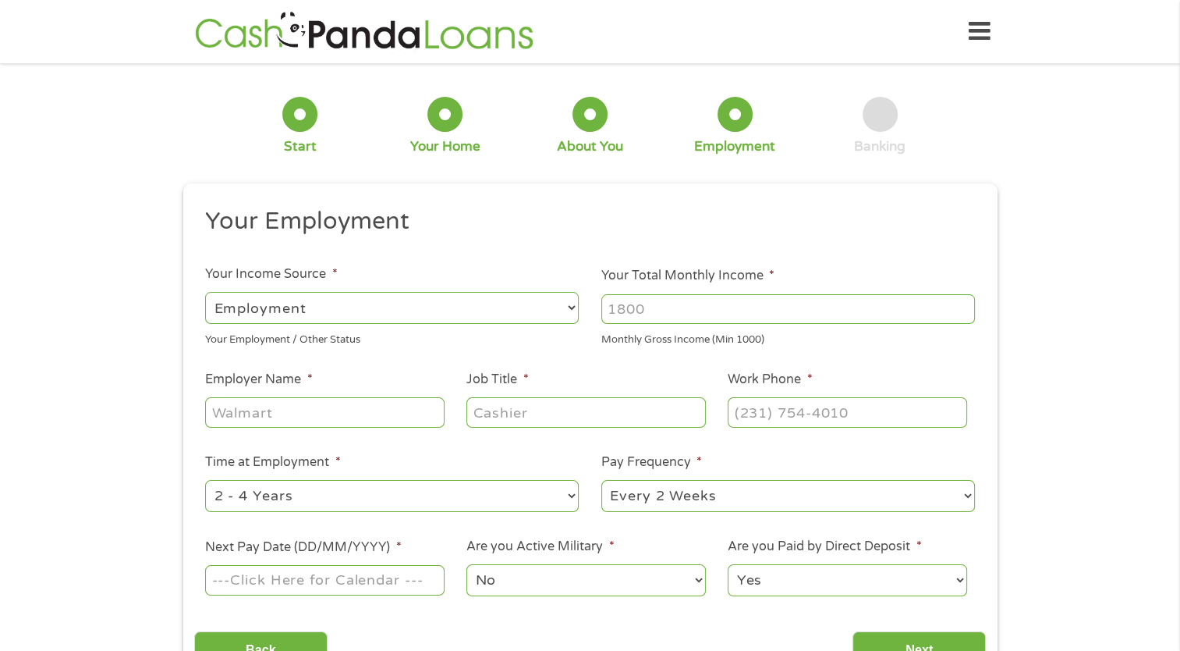
scroll to position [6, 6]
click at [638, 316] on input "Your Total Monthly Income *" at bounding box center [788, 309] width 374 height 30
type input "7100"
click at [412, 414] on input "Employer Name *" at bounding box center [324, 412] width 239 height 30
type input "ECS"
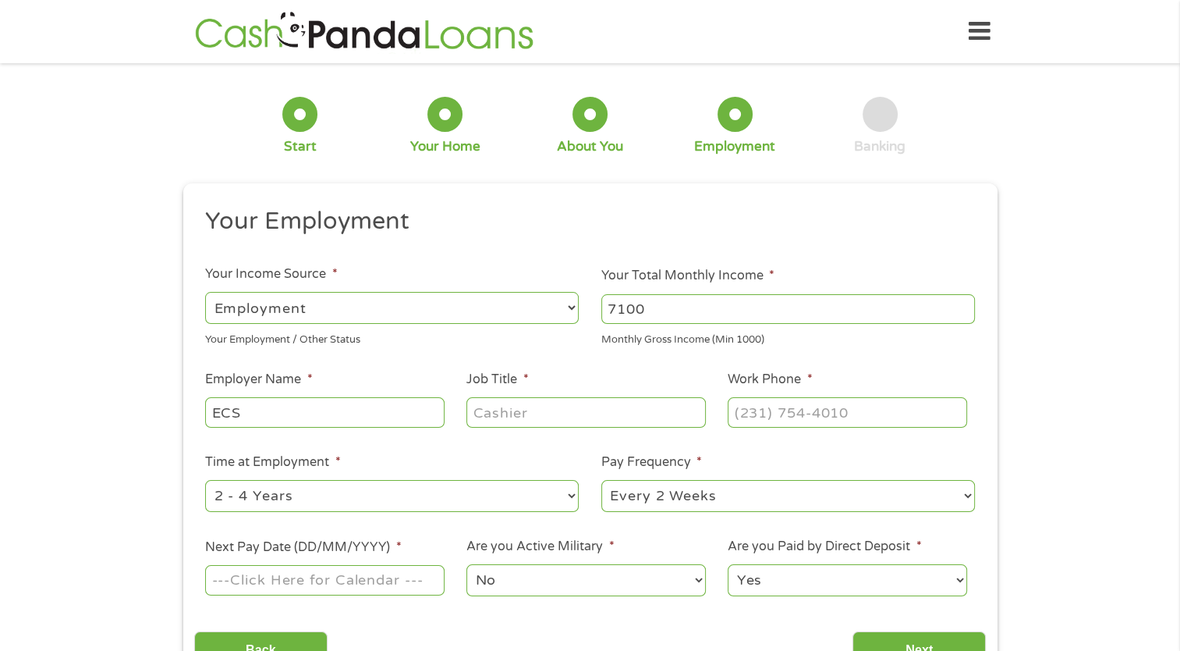
click at [529, 408] on input "Job Title *" at bounding box center [585, 412] width 239 height 30
type input "Senior Marketing Manager"
click at [808, 407] on input "(___) ___-____" at bounding box center [847, 412] width 239 height 30
type input "(407) 739-1661"
click at [423, 594] on input "Next Pay Date (DD/MM/YYYY) *" at bounding box center [324, 580] width 239 height 30
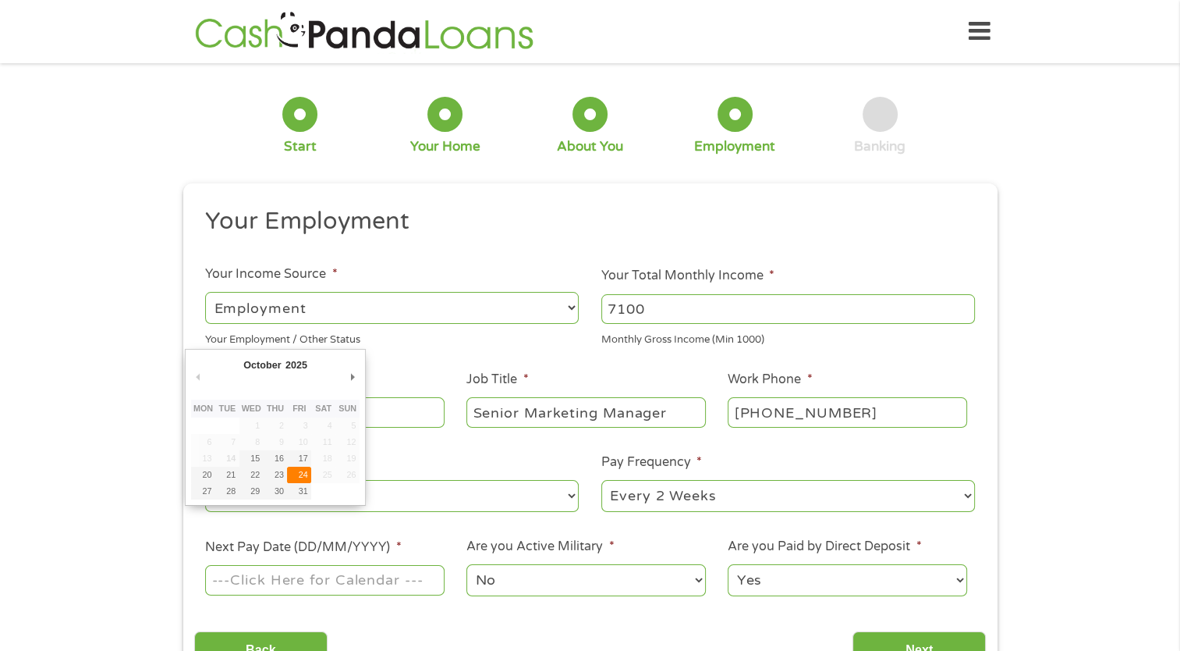
type input "24/10/2025"
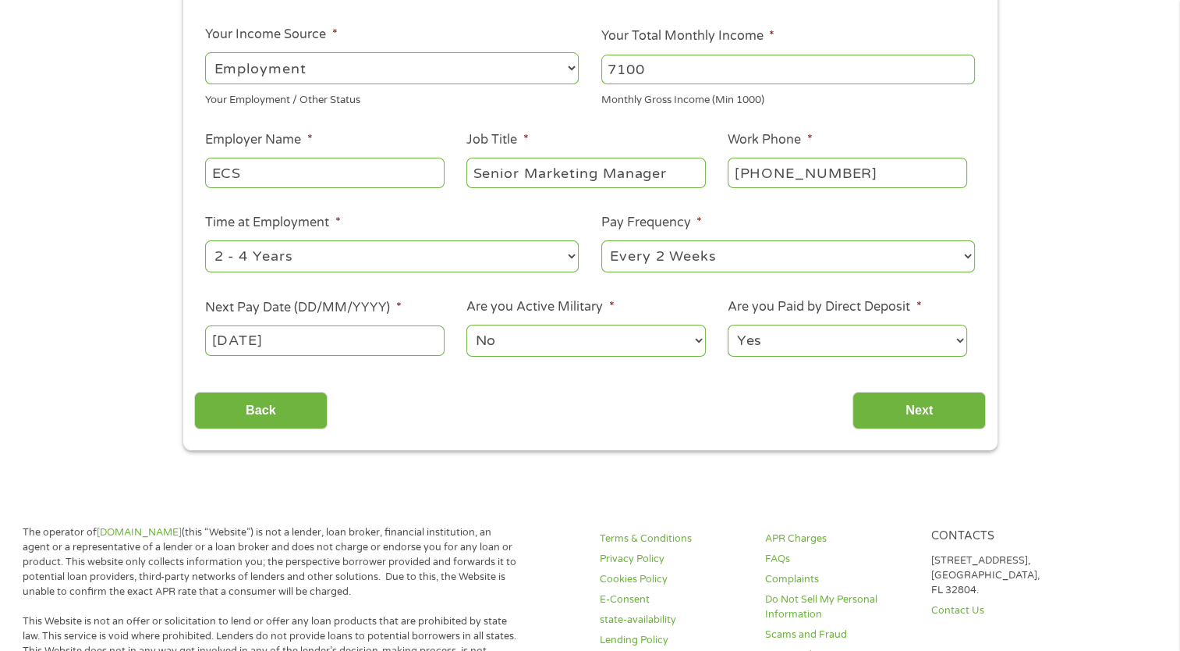
scroll to position [282, 0]
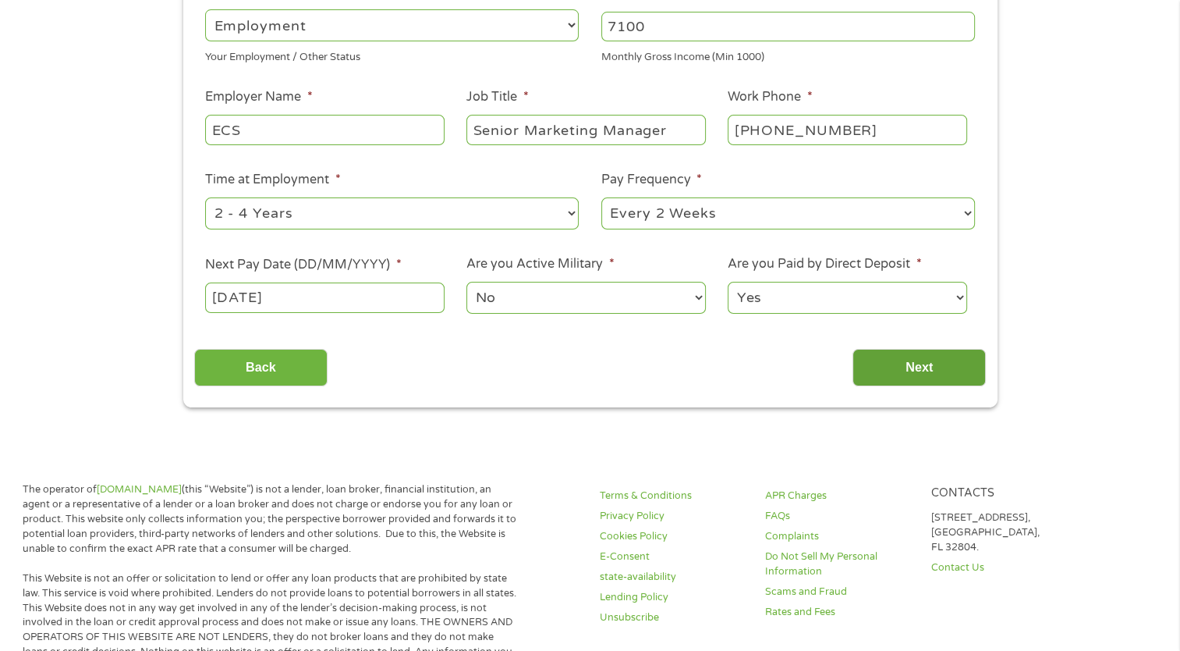
click at [919, 378] on input "Next" at bounding box center [919, 368] width 133 height 38
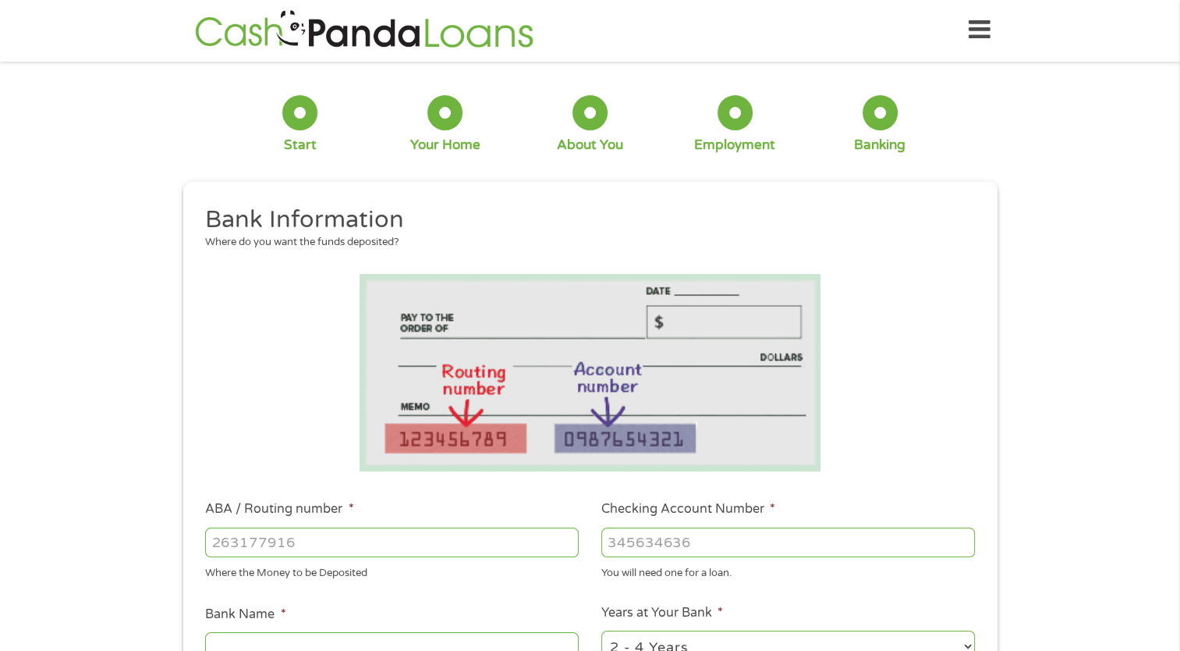
scroll to position [0, 0]
click at [270, 541] on input "ABA / Routing number *" at bounding box center [392, 544] width 374 height 30
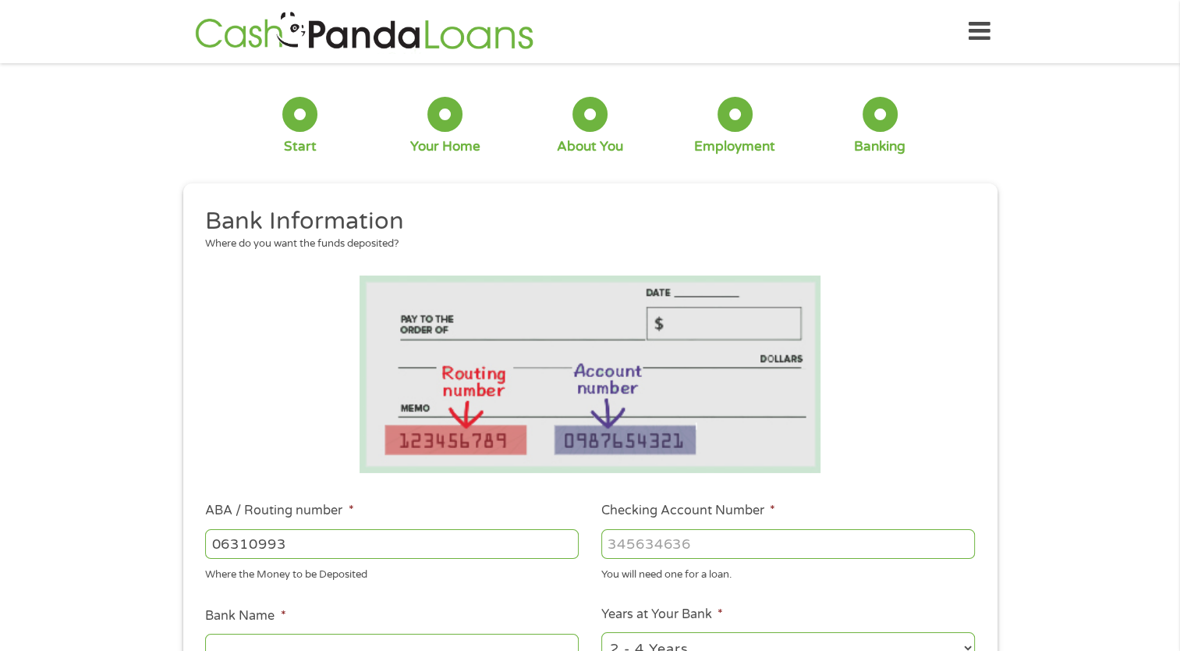
type input "063109935"
type input "FIFTH THIRD BANK"
type input "063109935"
click at [626, 544] on input "Checking Account Number *" at bounding box center [788, 544] width 374 height 30
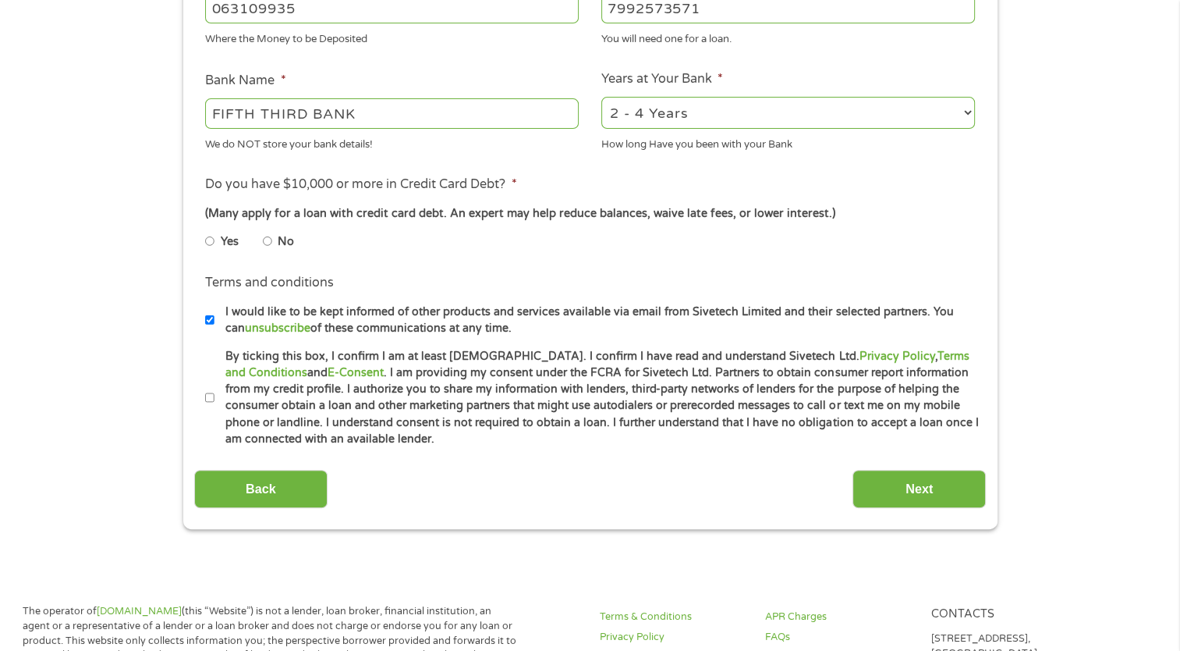
scroll to position [590, 0]
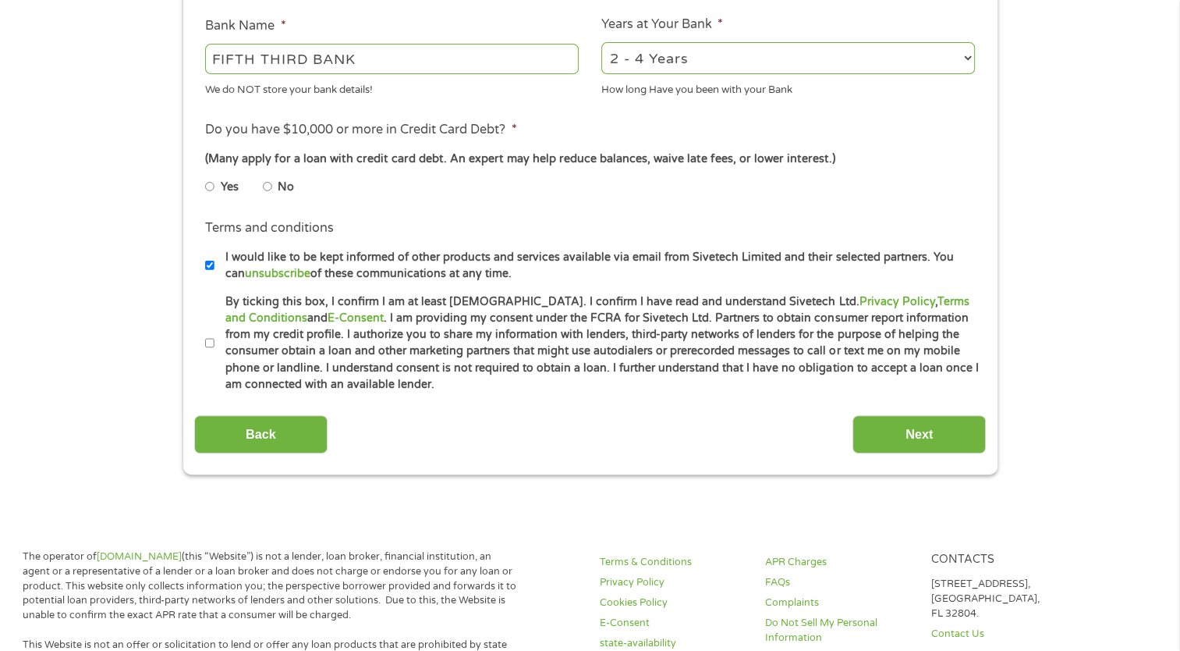
type input "7992573571"
click at [209, 345] on input "By ticking this box, I confirm I am at least 18 years old. I confirm I have rea…" at bounding box center [209, 343] width 9 height 25
checkbox input "true"
click at [926, 436] on input "Next" at bounding box center [919, 434] width 133 height 38
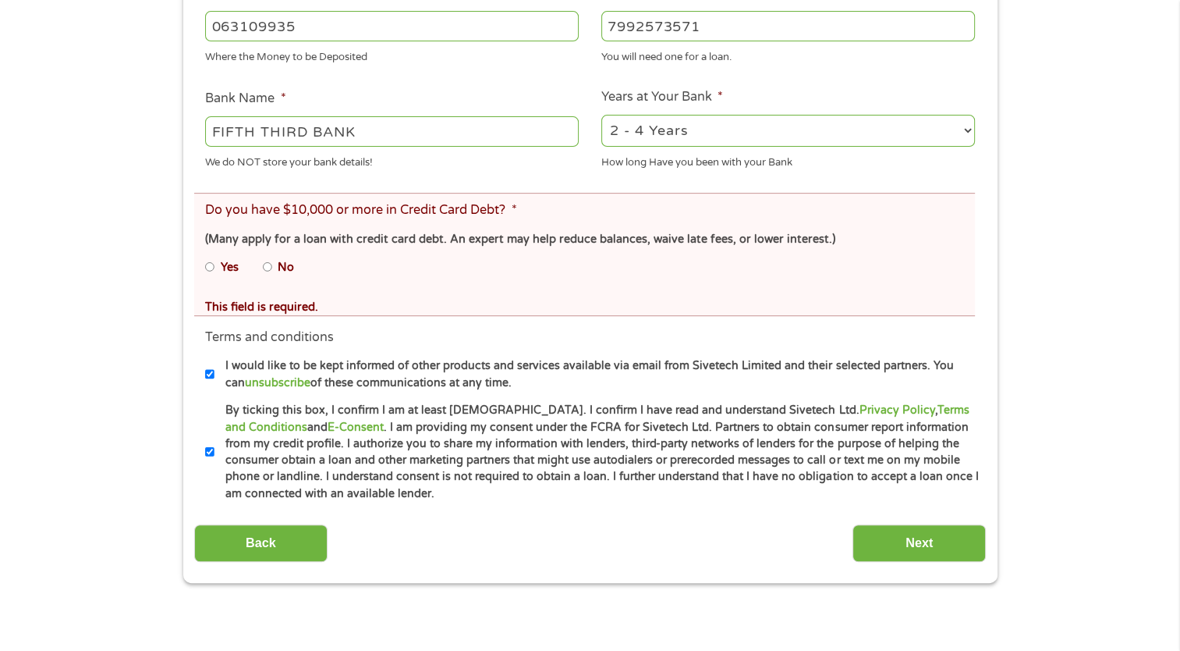
scroll to position [578, 0]
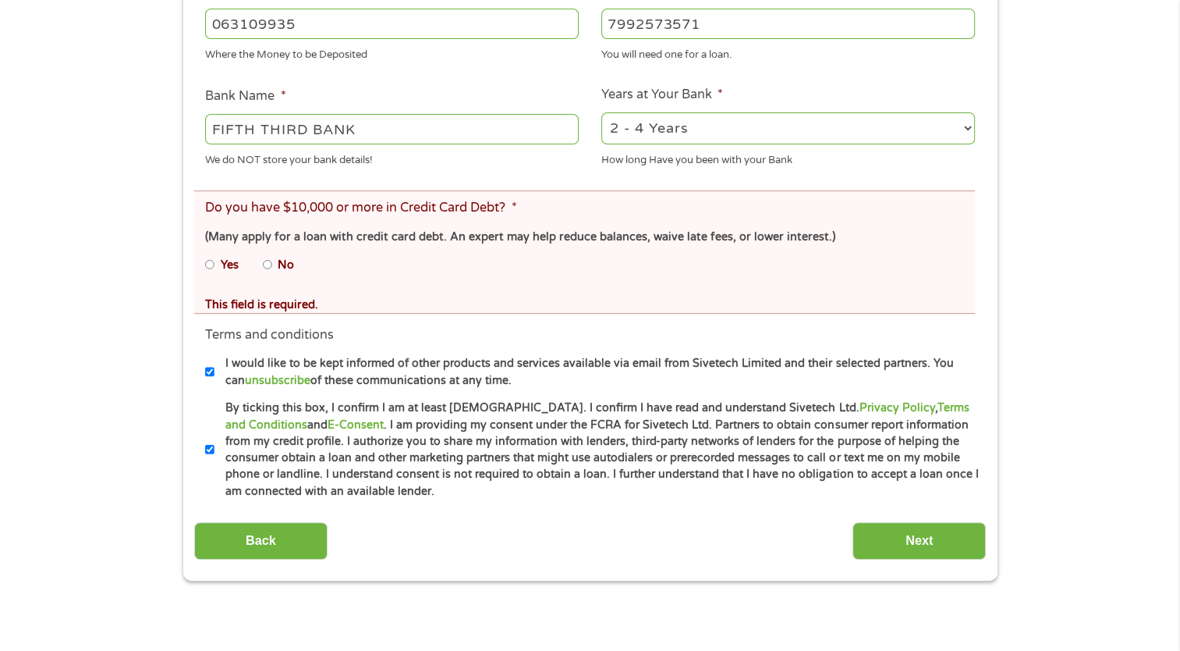
click at [269, 266] on input "No" at bounding box center [267, 264] width 9 height 25
radio input "true"
click at [902, 536] on input "Next" at bounding box center [919, 541] width 133 height 38
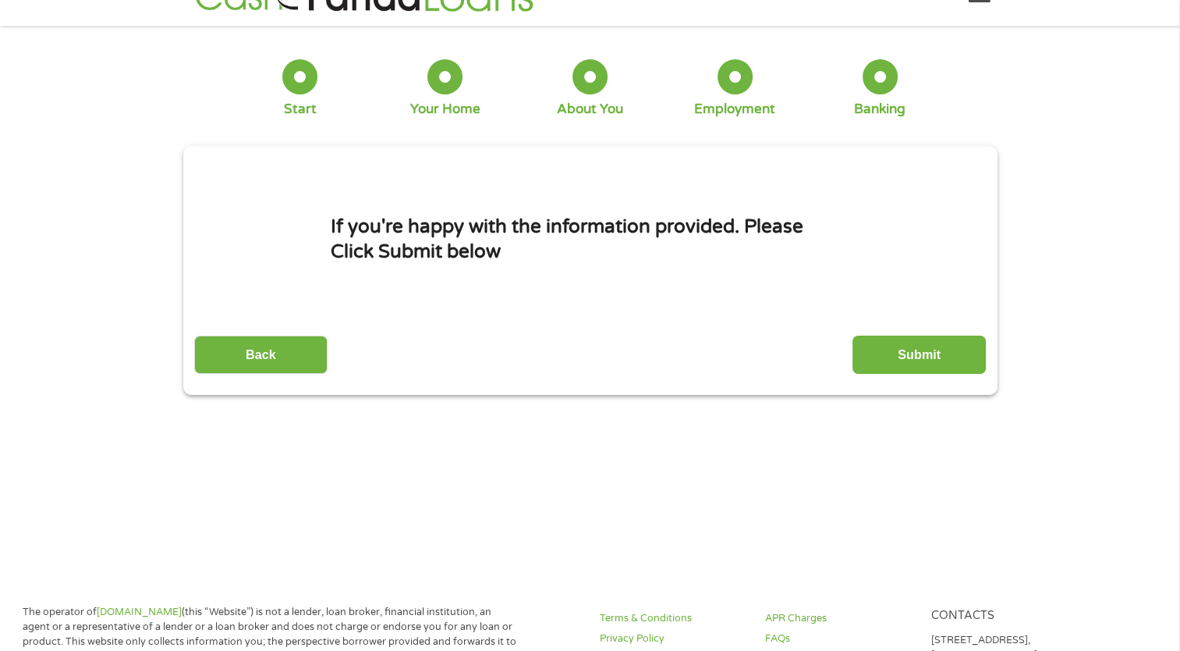
scroll to position [0, 0]
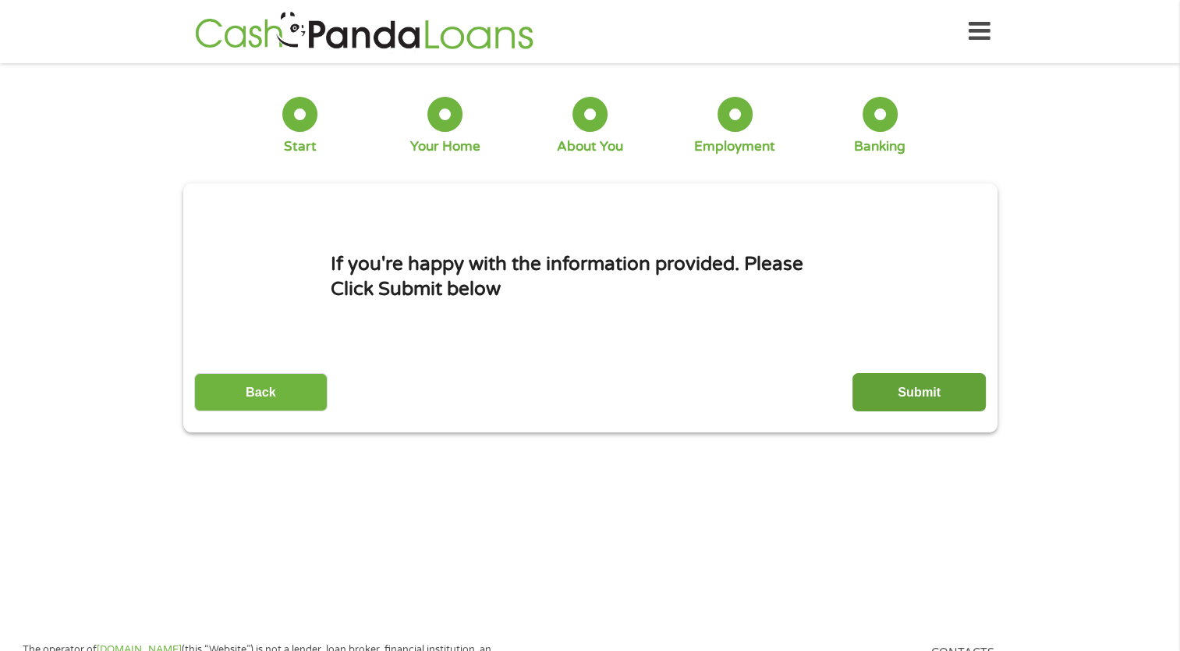
click at [927, 402] on input "Submit" at bounding box center [919, 392] width 133 height 38
